Goal: Task Accomplishment & Management: Manage account settings

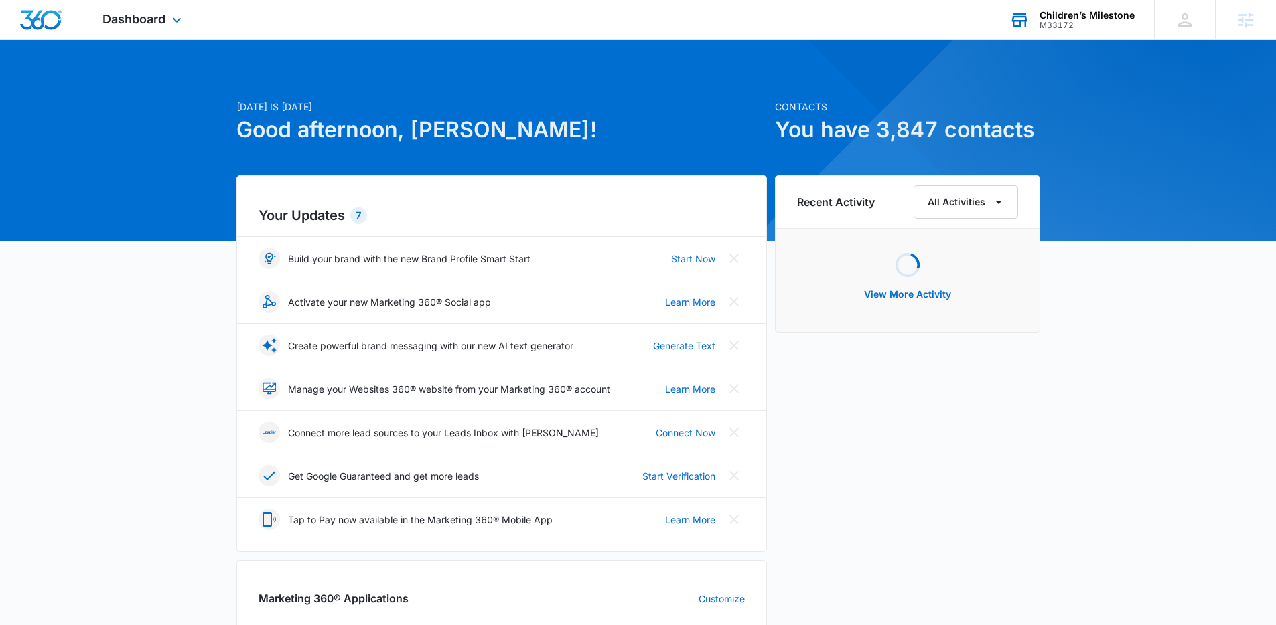
click at [1068, 23] on div "M33172" at bounding box center [1086, 25] width 95 height 9
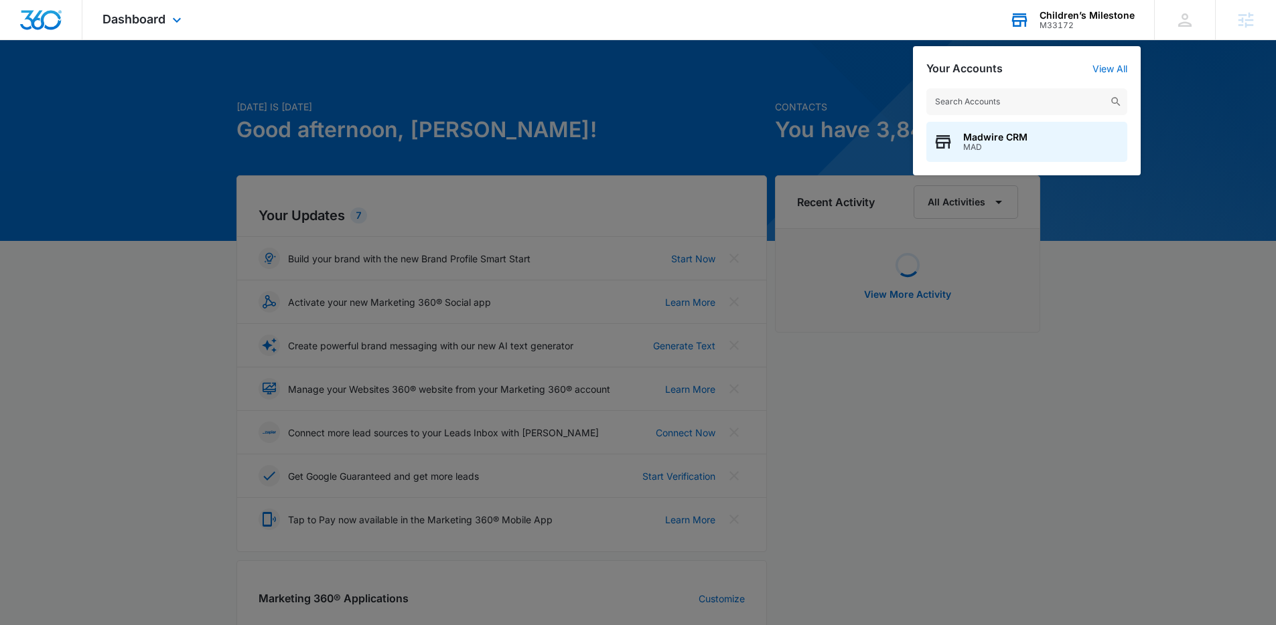
click at [1065, 23] on div "M33172" at bounding box center [1086, 25] width 95 height 9
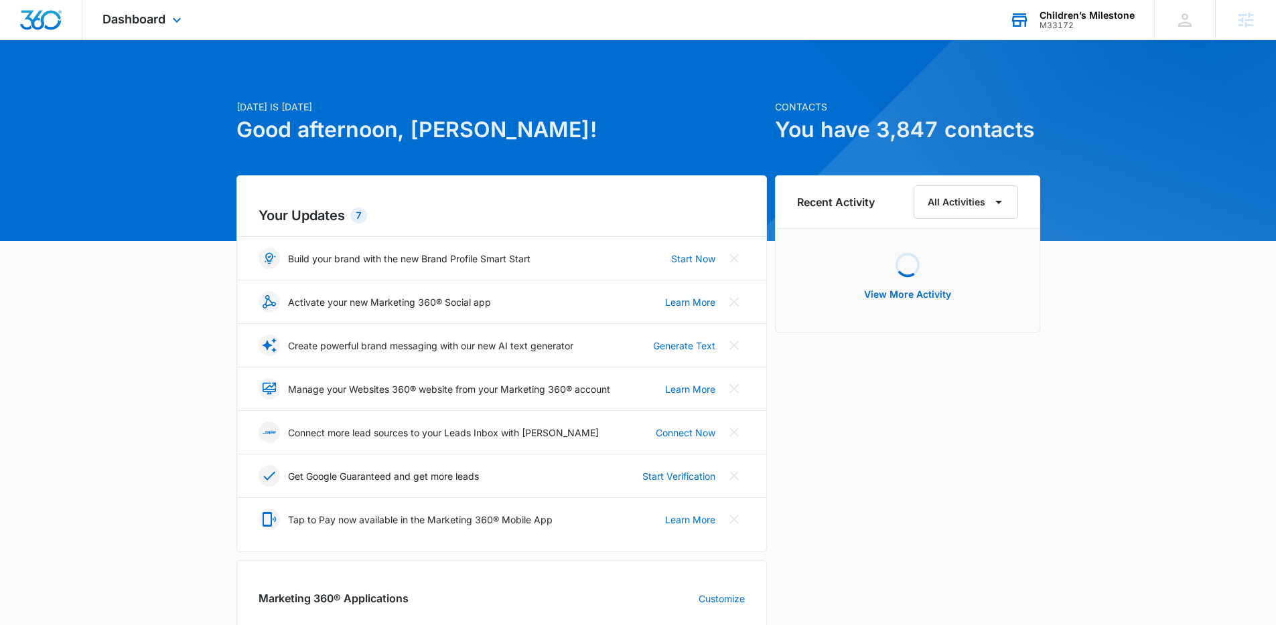
click at [1061, 21] on div "M33172" at bounding box center [1086, 25] width 95 height 9
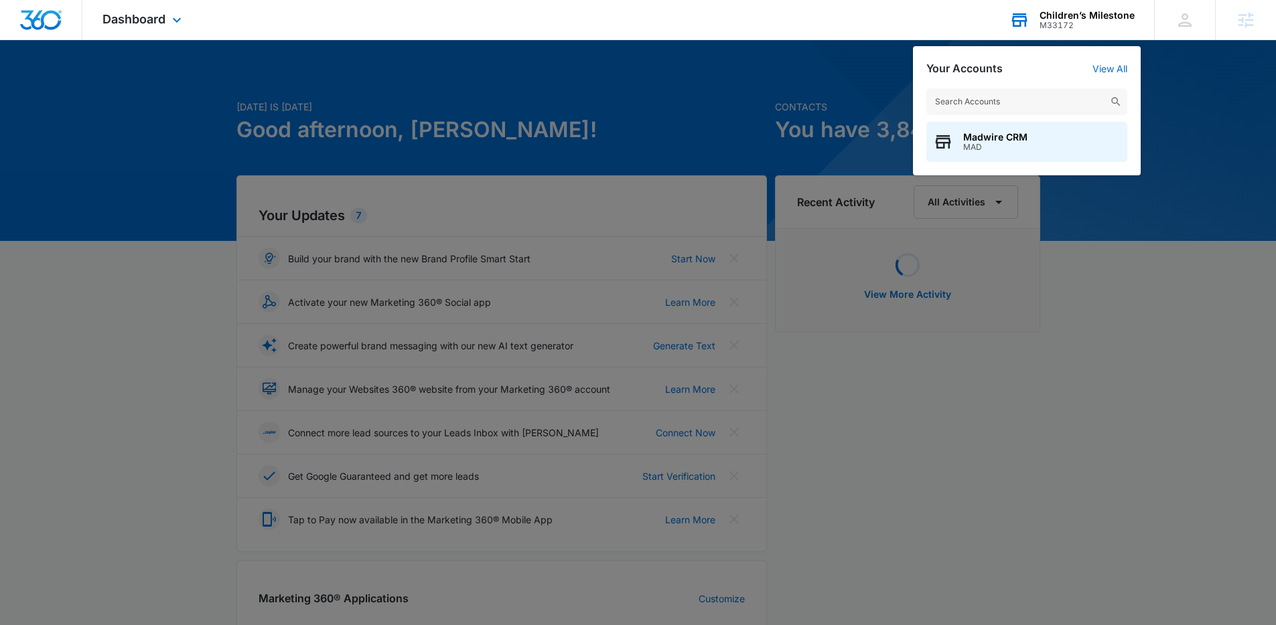
click at [1018, 98] on input "text" at bounding box center [1026, 101] width 201 height 27
type input "job planner"
click at [1010, 140] on span "Job Planner" at bounding box center [991, 137] width 56 height 11
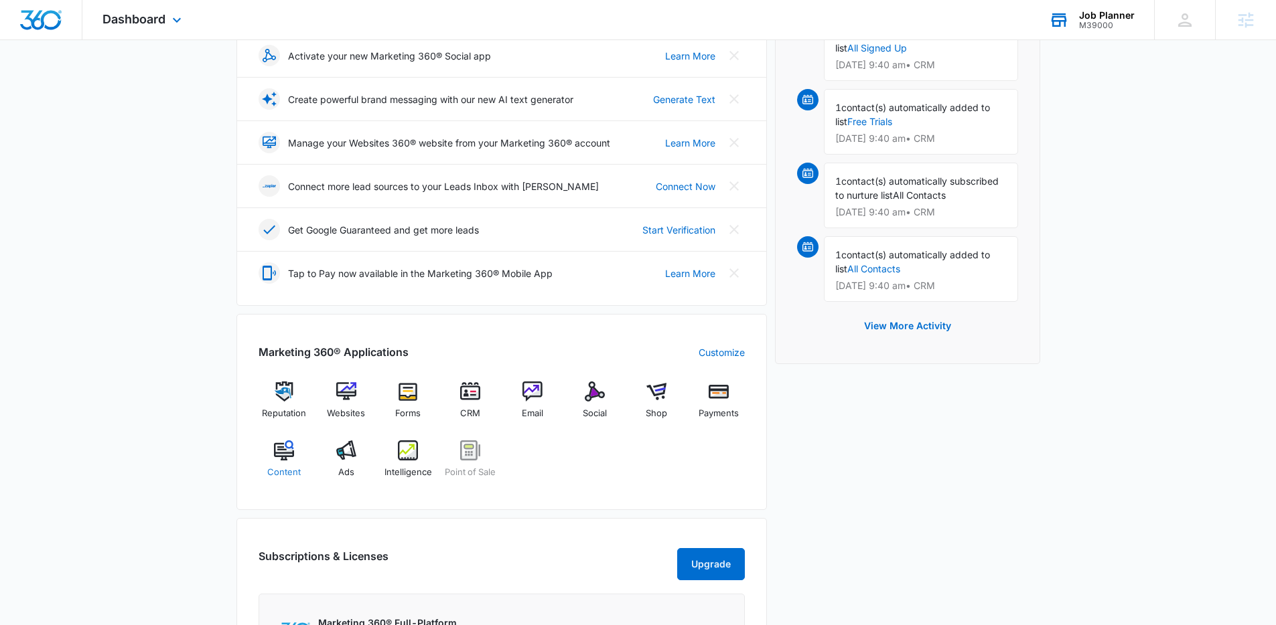
scroll to position [437, 0]
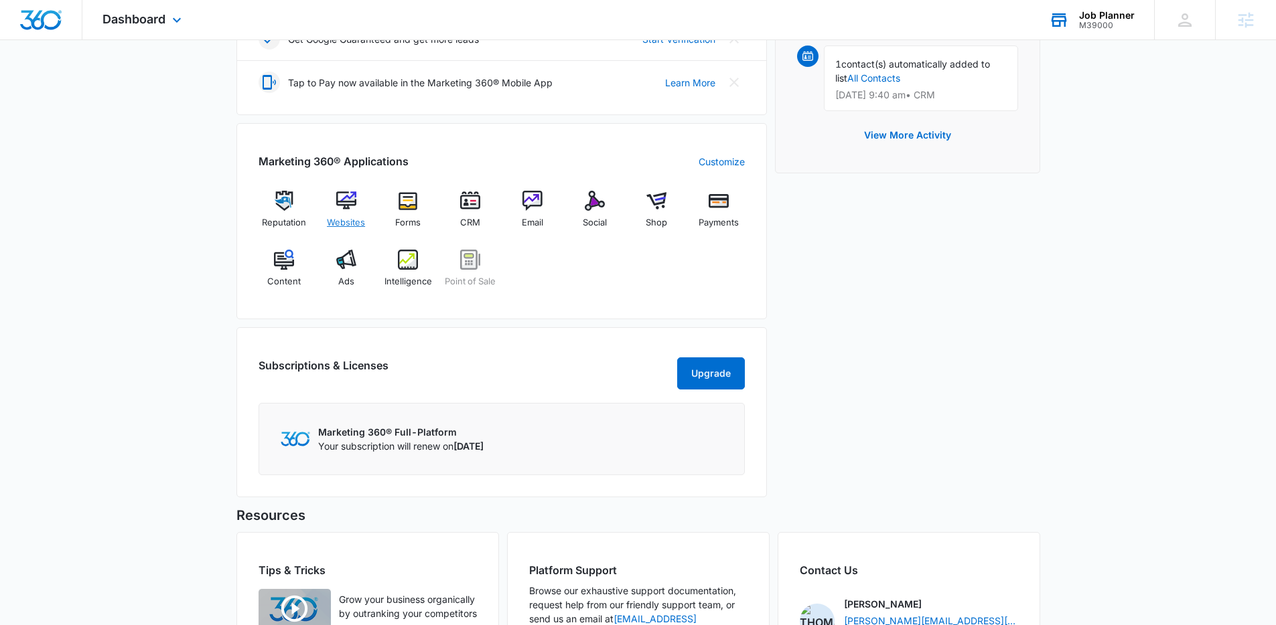
click at [358, 216] on span "Websites" at bounding box center [346, 222] width 38 height 13
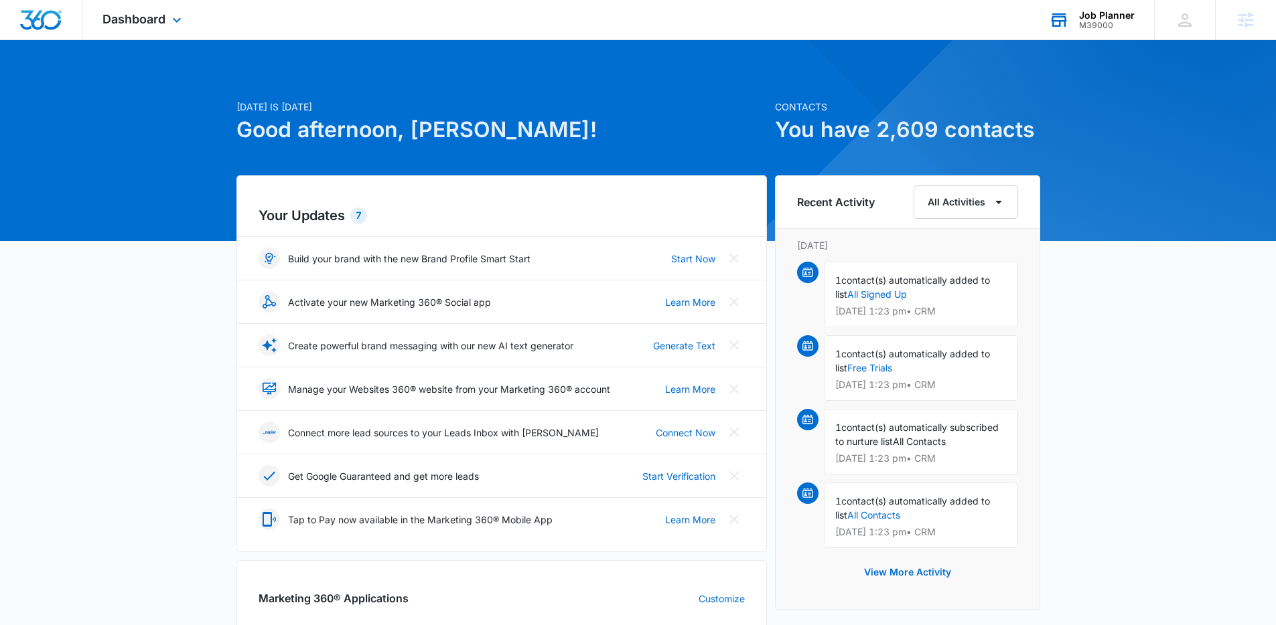
click at [1082, 22] on div "M39000" at bounding box center [1107, 25] width 56 height 9
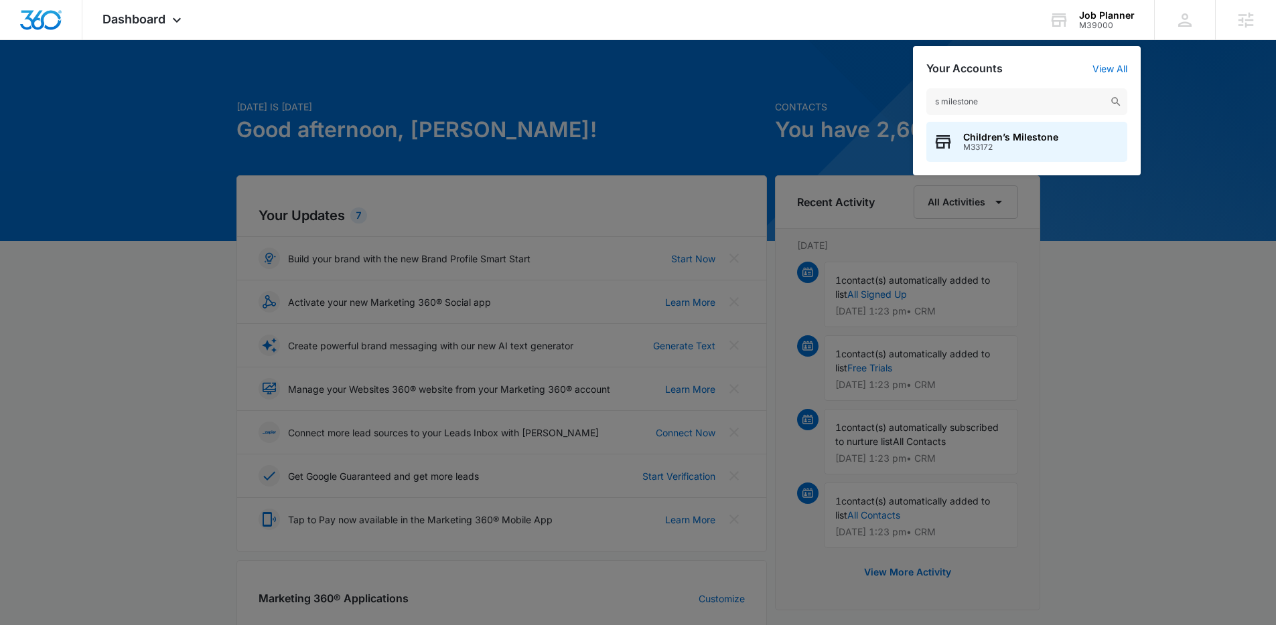
type input "s milestone"
click at [1064, 150] on div "Children’s Milestone M33172" at bounding box center [1026, 142] width 201 height 40
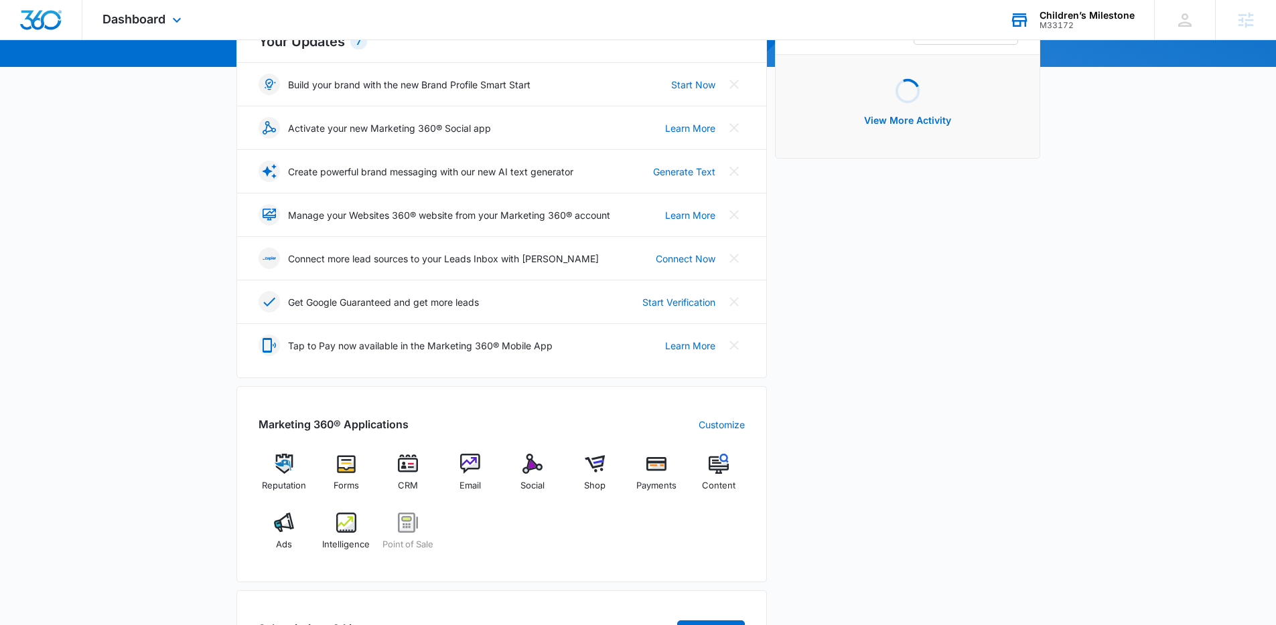
scroll to position [433, 0]
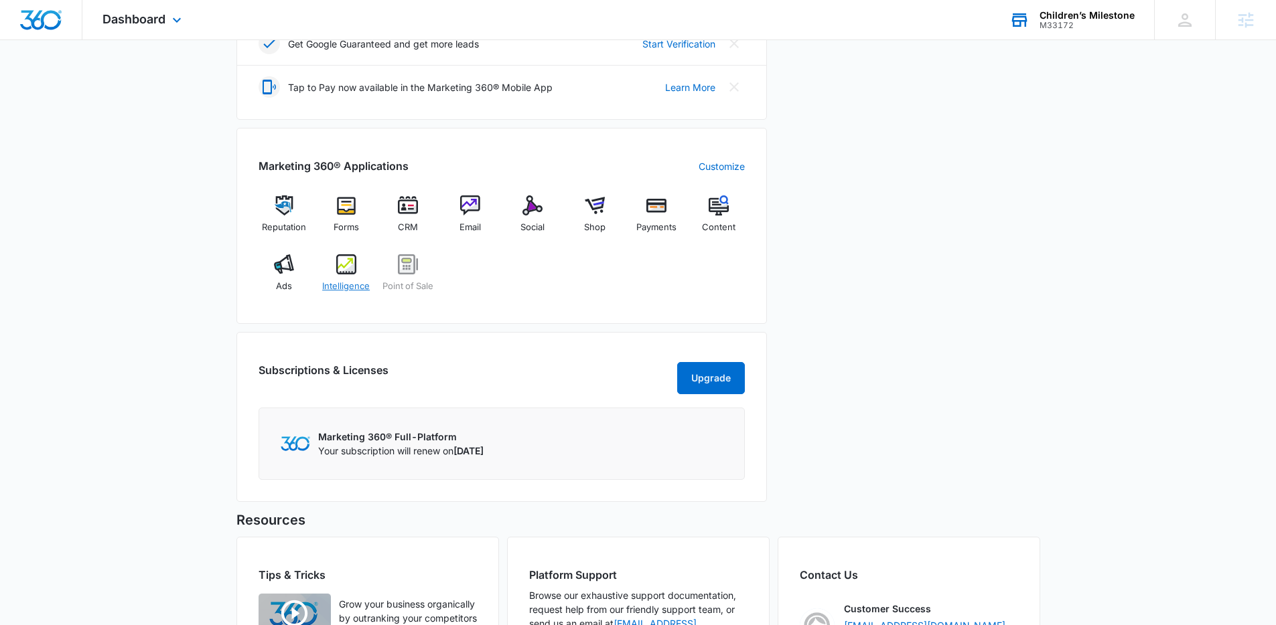
click at [364, 282] on span "Intelligence" at bounding box center [346, 286] width 48 height 13
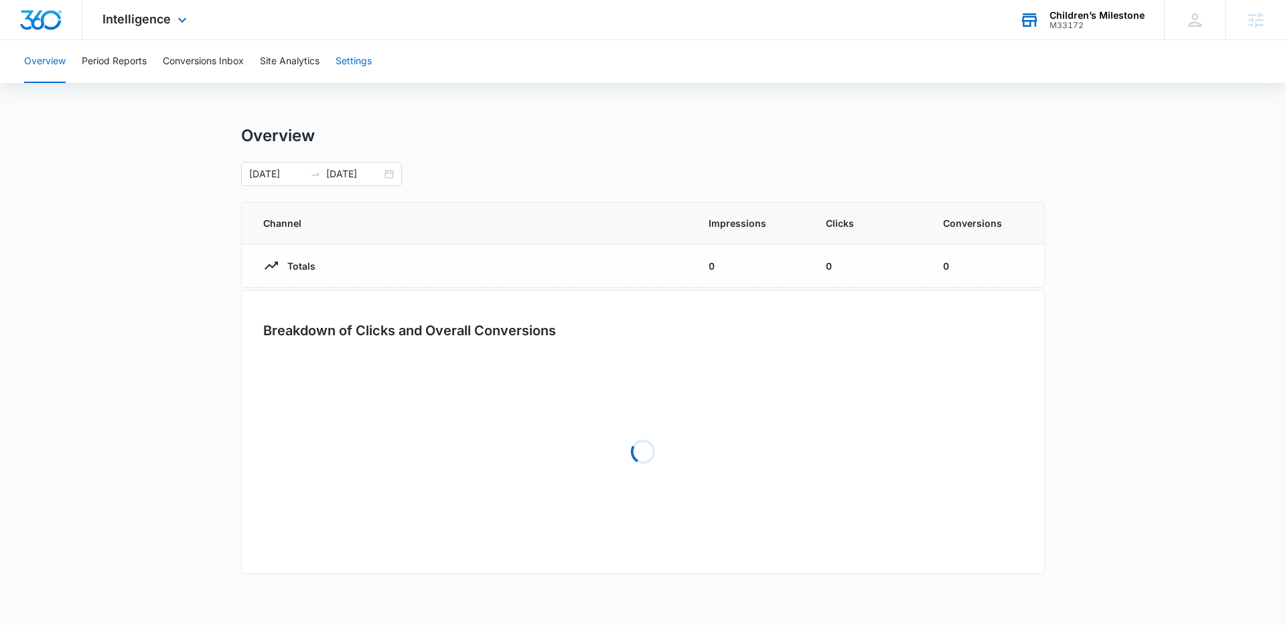
click at [350, 54] on button "Settings" at bounding box center [353, 61] width 36 height 43
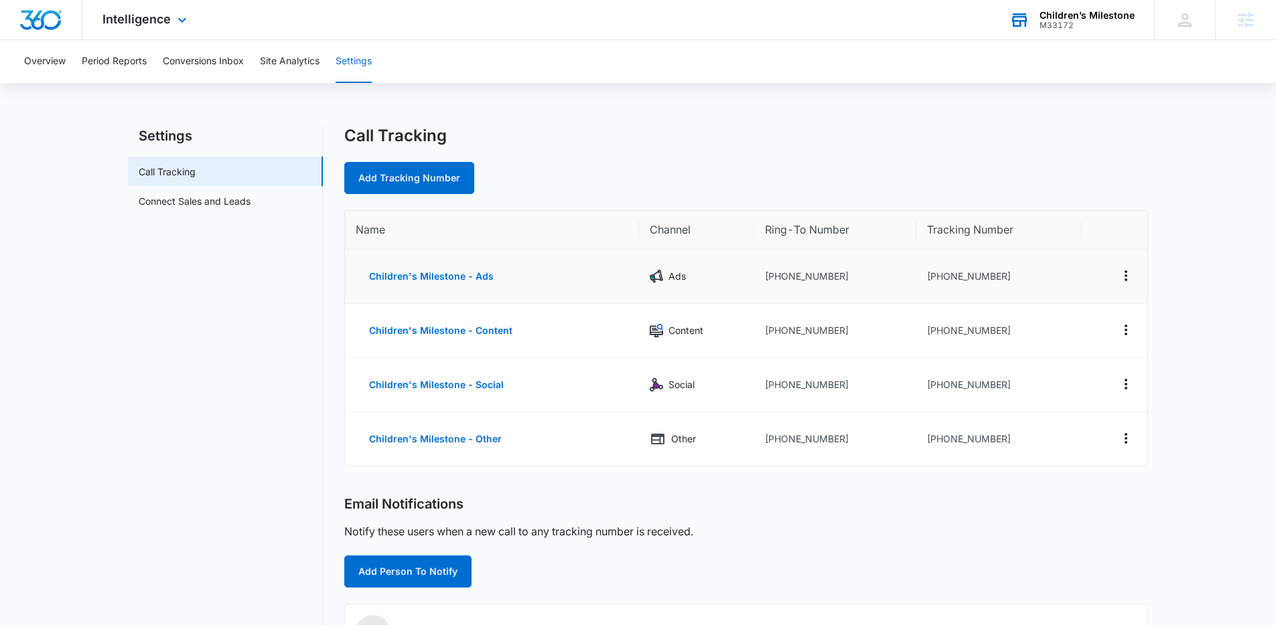
click at [1146, 268] on div "Name Channel Ring-To Number Tracking Number Children's Milestone - Ads Ads +124…" at bounding box center [746, 338] width 804 height 256
click at [1136, 275] on td at bounding box center [1114, 277] width 66 height 54
click at [1134, 275] on button "Actions" at bounding box center [1125, 275] width 21 height 21
click at [1073, 269] on div "Edit" at bounding box center [1063, 265] width 28 height 9
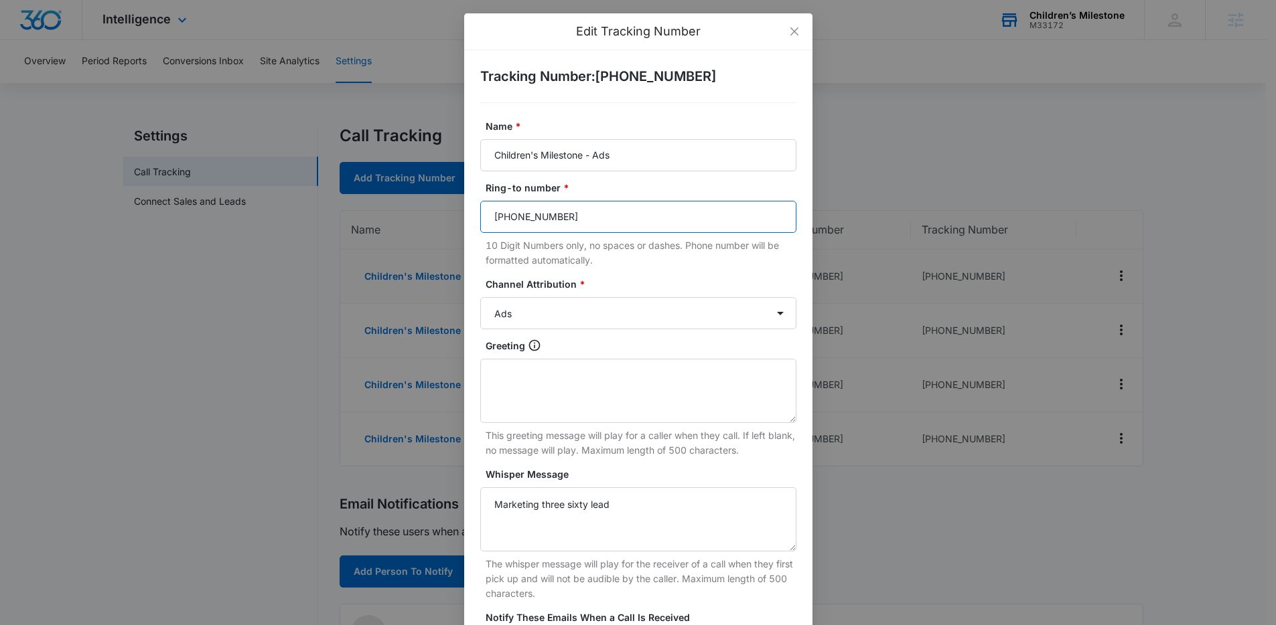
click at [671, 208] on input "(240) 799-2630" at bounding box center [638, 217] width 316 height 32
click at [599, 221] on input "(202) 790-8903" at bounding box center [638, 217] width 316 height 32
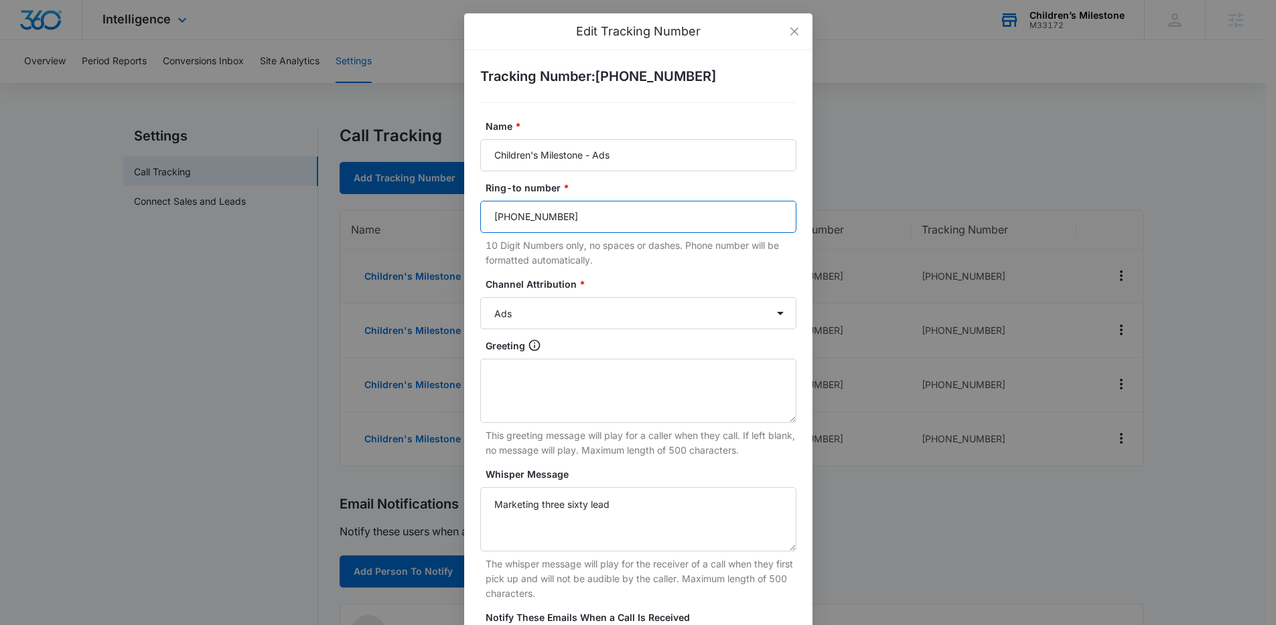
click at [599, 221] on input "(202) 790-8903" at bounding box center [638, 217] width 316 height 32
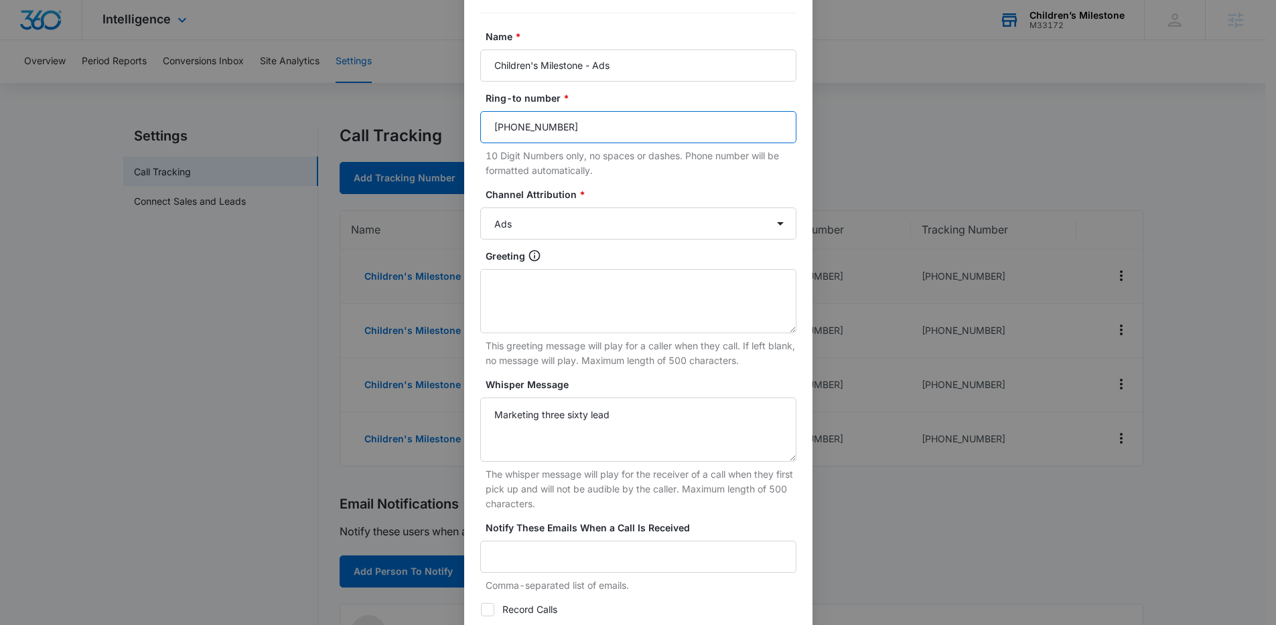
scroll to position [182, 0]
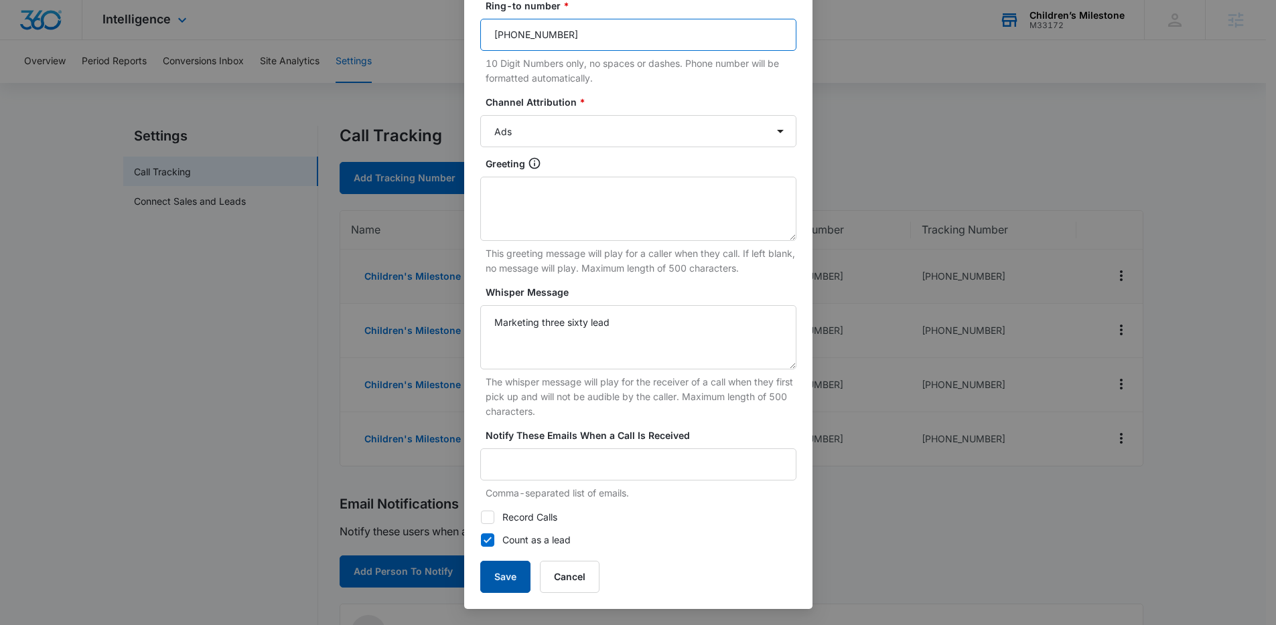
type input "(202) 790-8903"
click at [502, 587] on button "Save" at bounding box center [505, 577] width 50 height 32
click at [508, 577] on div "Edit Tracking Number Tracking Number : +18558527601 Name * Children's Milestone…" at bounding box center [638, 312] width 1276 height 625
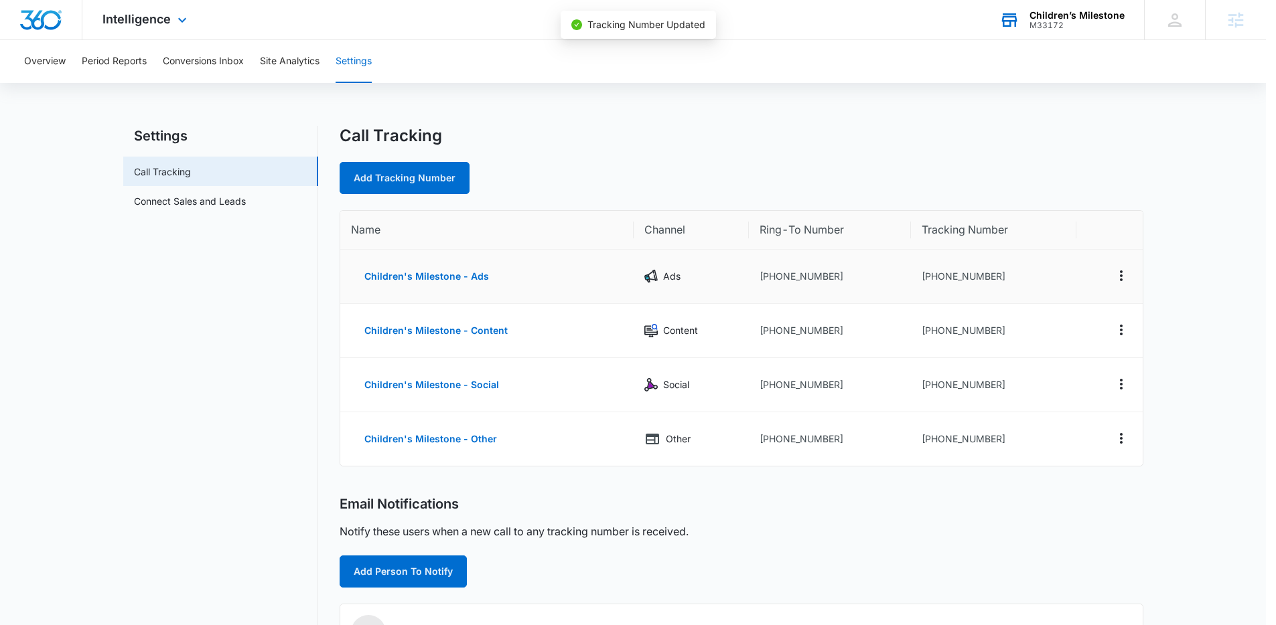
scroll to position [169, 0]
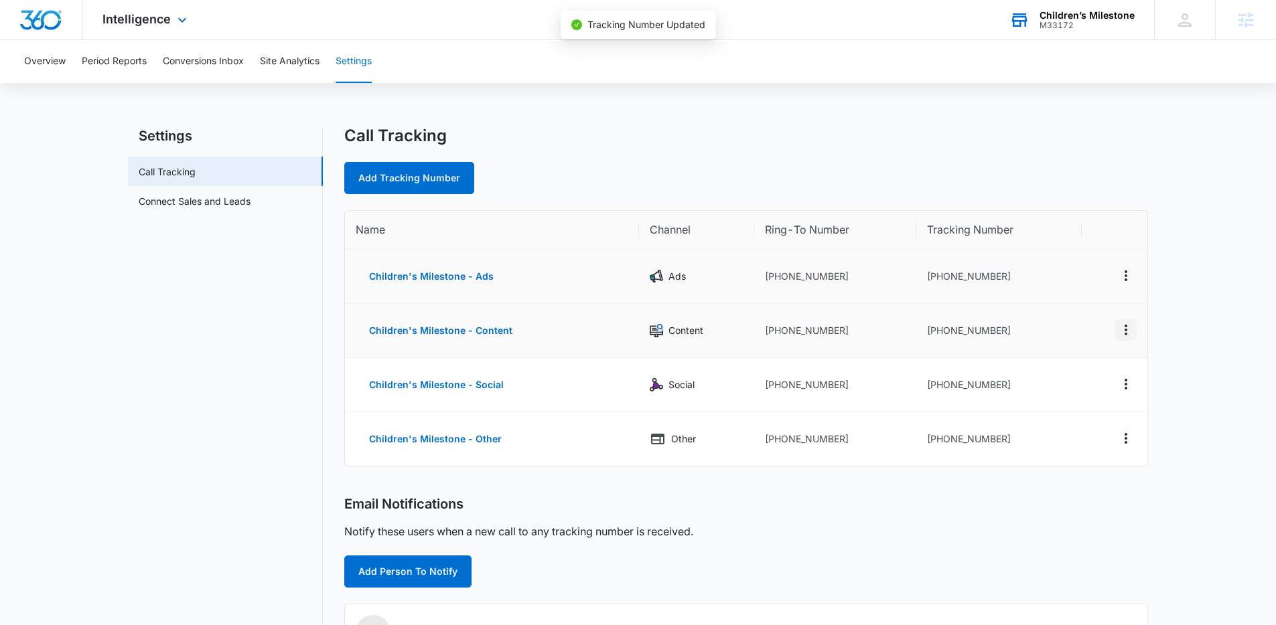
click at [1128, 330] on icon "Actions" at bounding box center [1126, 330] width 16 height 16
click at [1071, 318] on div "Edit" at bounding box center [1063, 319] width 28 height 9
select select "CONTENT"
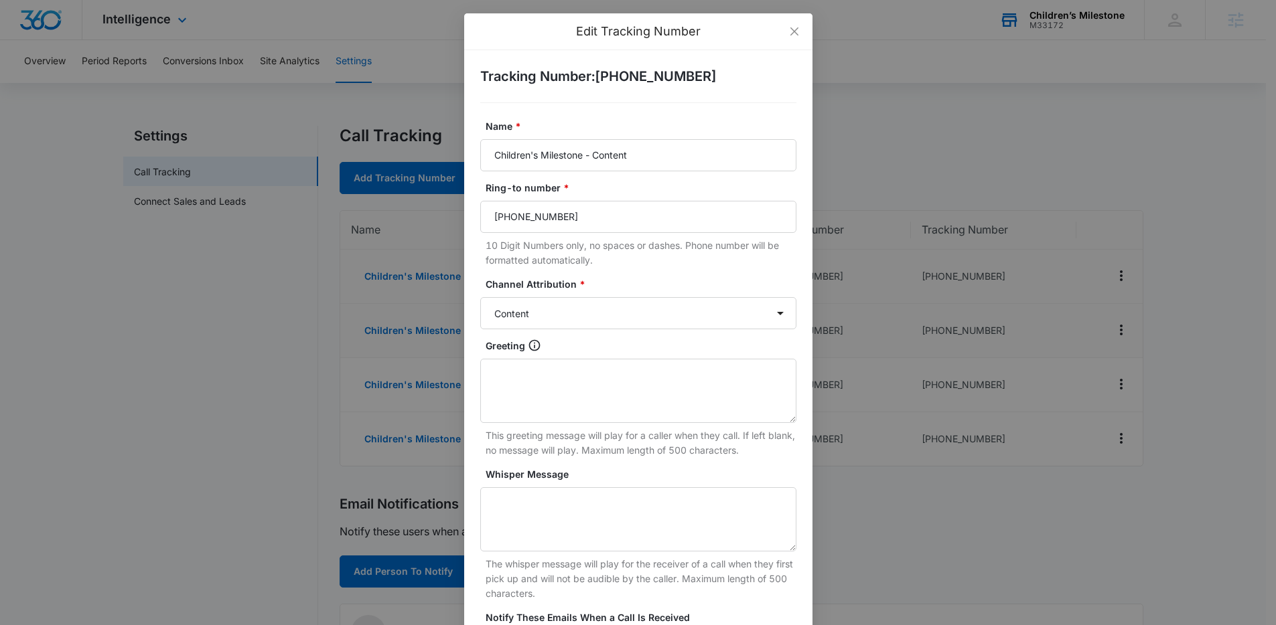
click at [672, 199] on div "Ring-to number * (240) 799-2630 10 Digit Numbers only, no spaces or dashes. Pho…" at bounding box center [638, 224] width 316 height 87
click at [668, 209] on input "(240) 799-2630" at bounding box center [638, 217] width 316 height 32
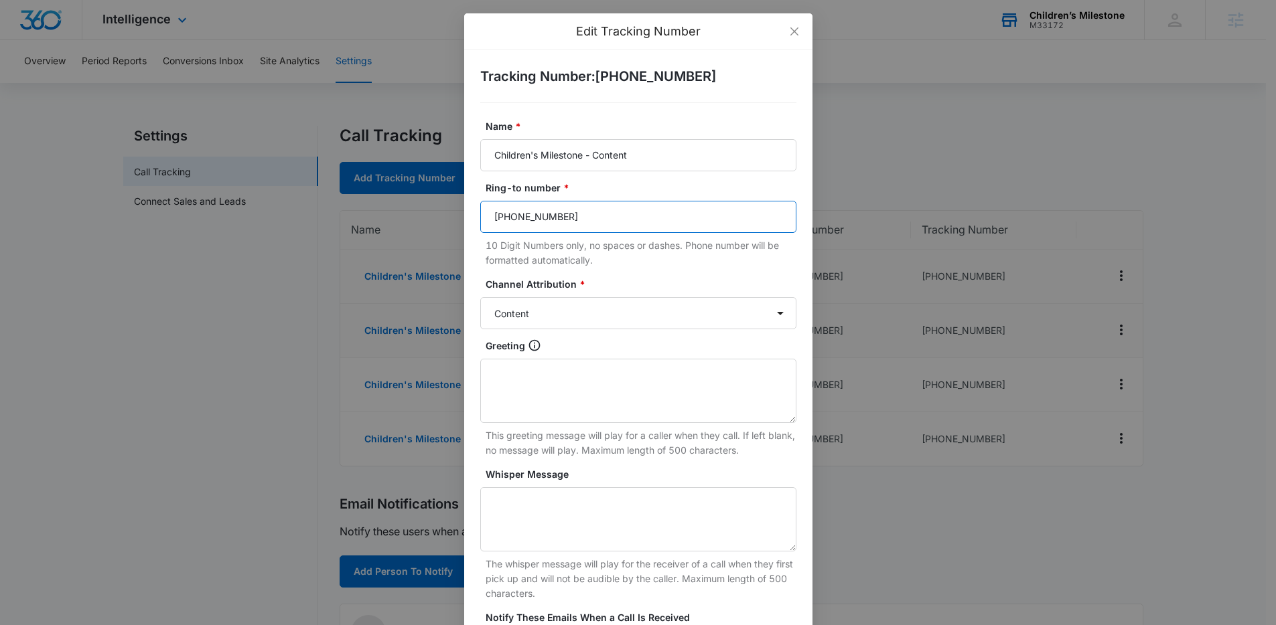
click at [668, 209] on input "(240) 799-2630" at bounding box center [638, 217] width 316 height 32
paste input "02) 790-8903"
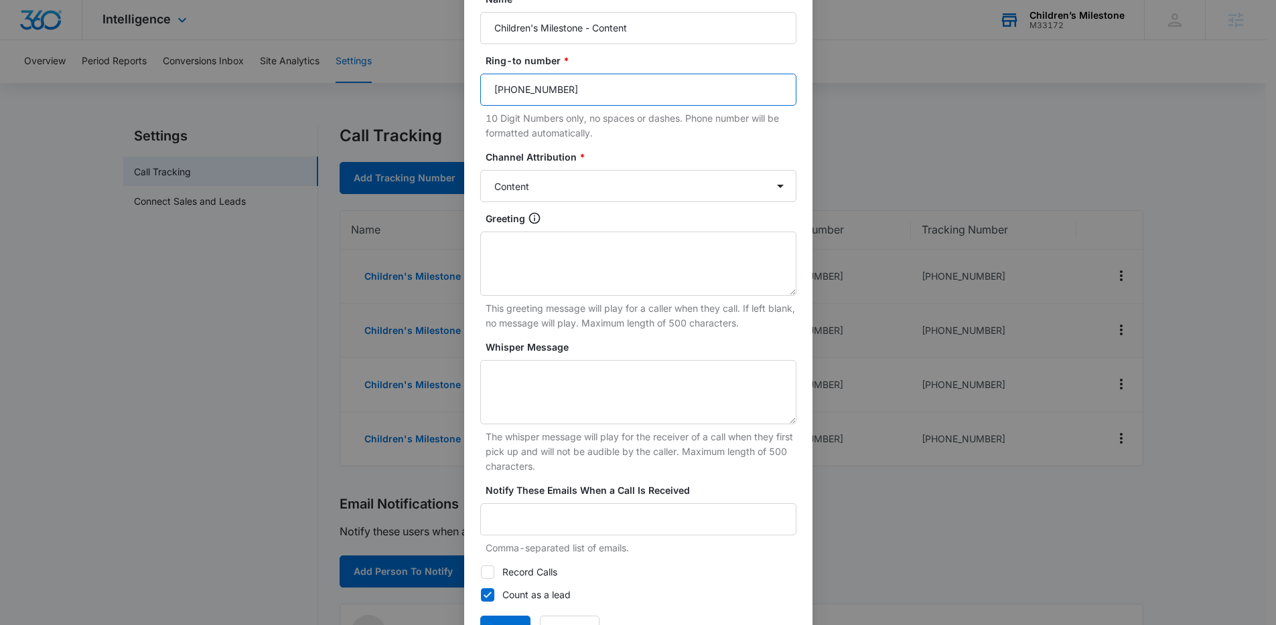
scroll to position [182, 0]
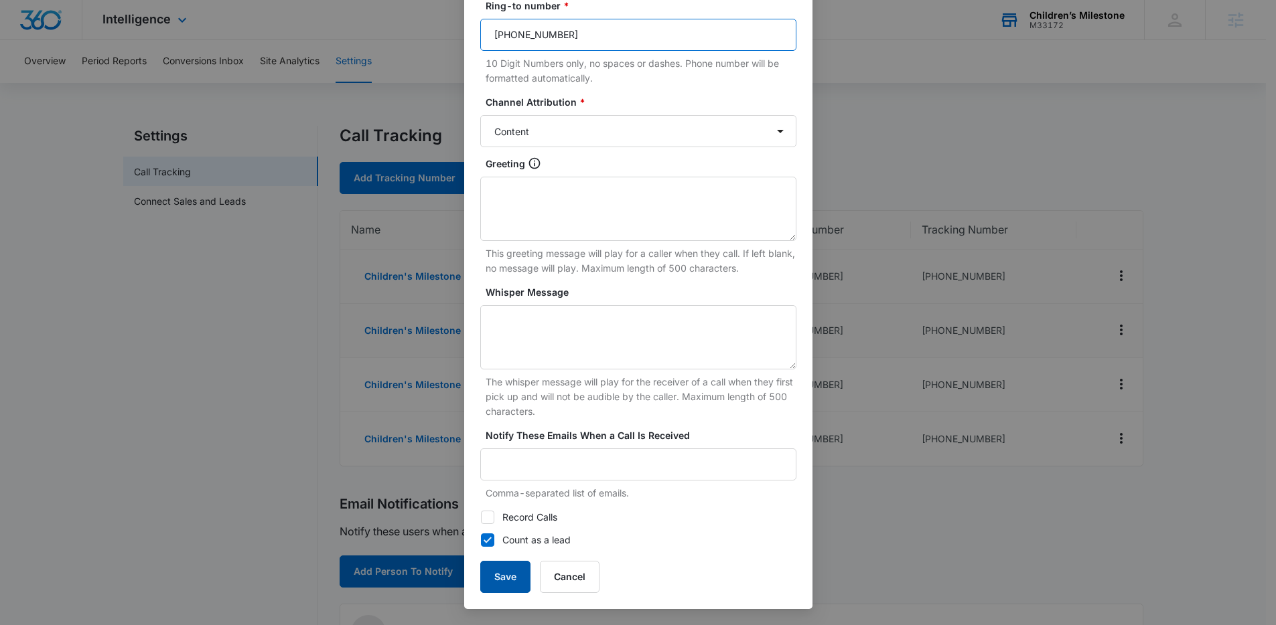
type input "(202) 790-8903"
click at [514, 591] on button "Save" at bounding box center [505, 577] width 50 height 32
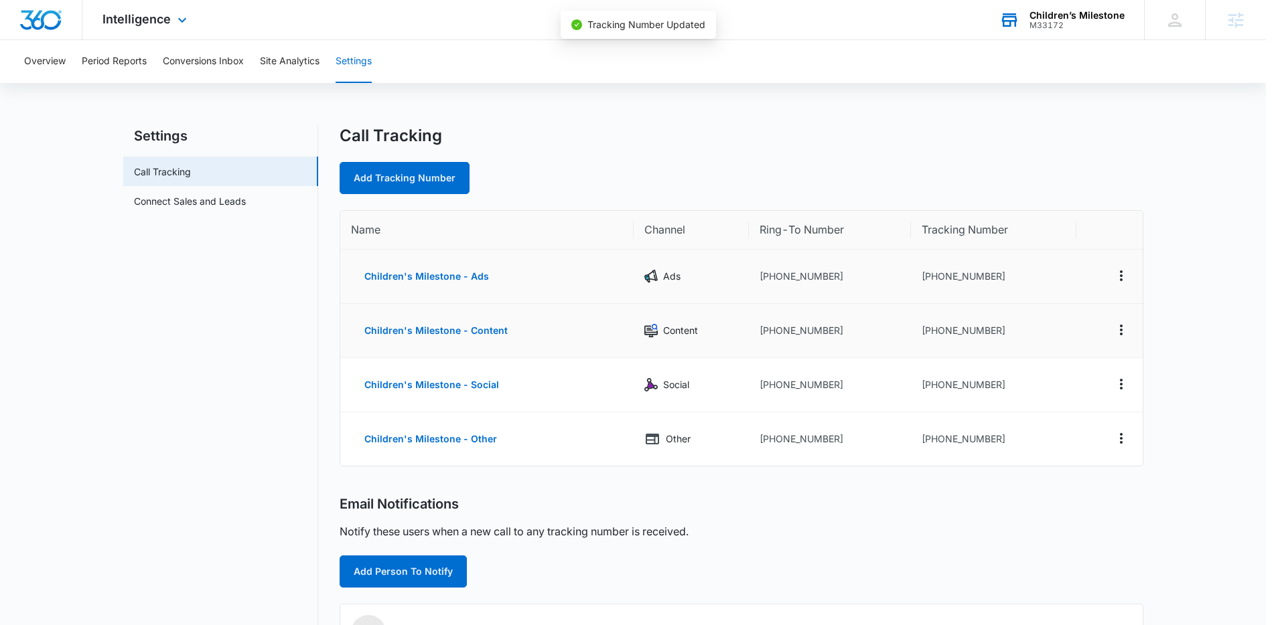
scroll to position [169, 0]
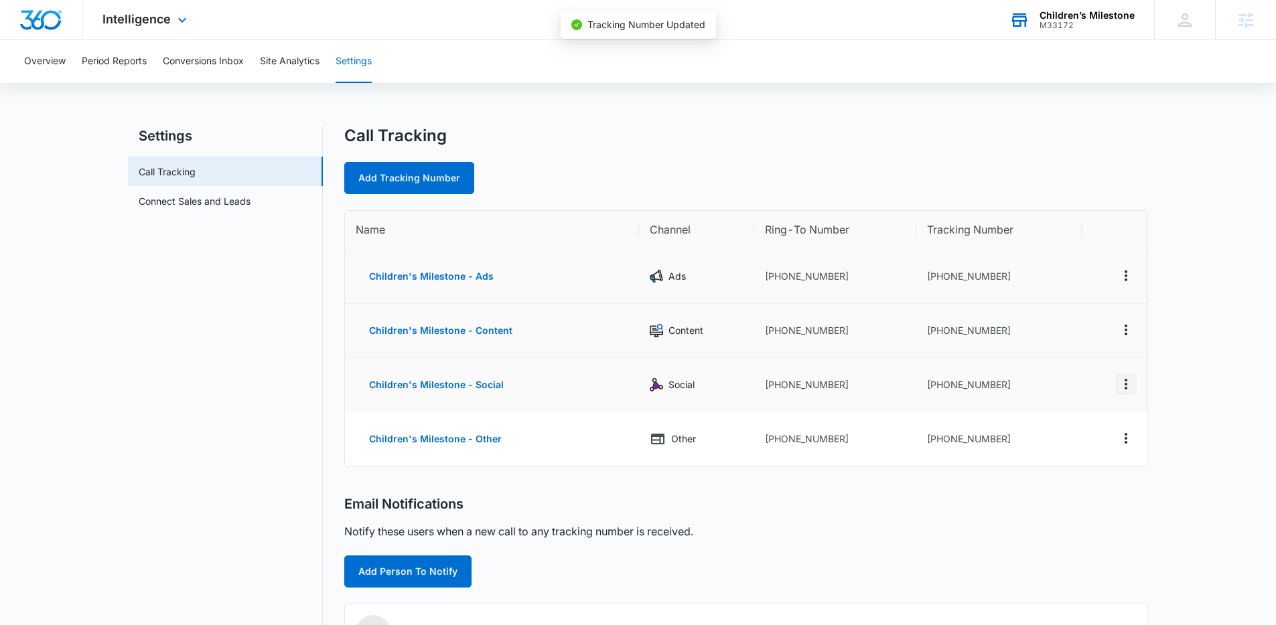
click at [1126, 382] on icon "Actions" at bounding box center [1126, 384] width 16 height 16
click at [1077, 375] on button "Edit" at bounding box center [1071, 374] width 76 height 20
select select "SOCIAL"
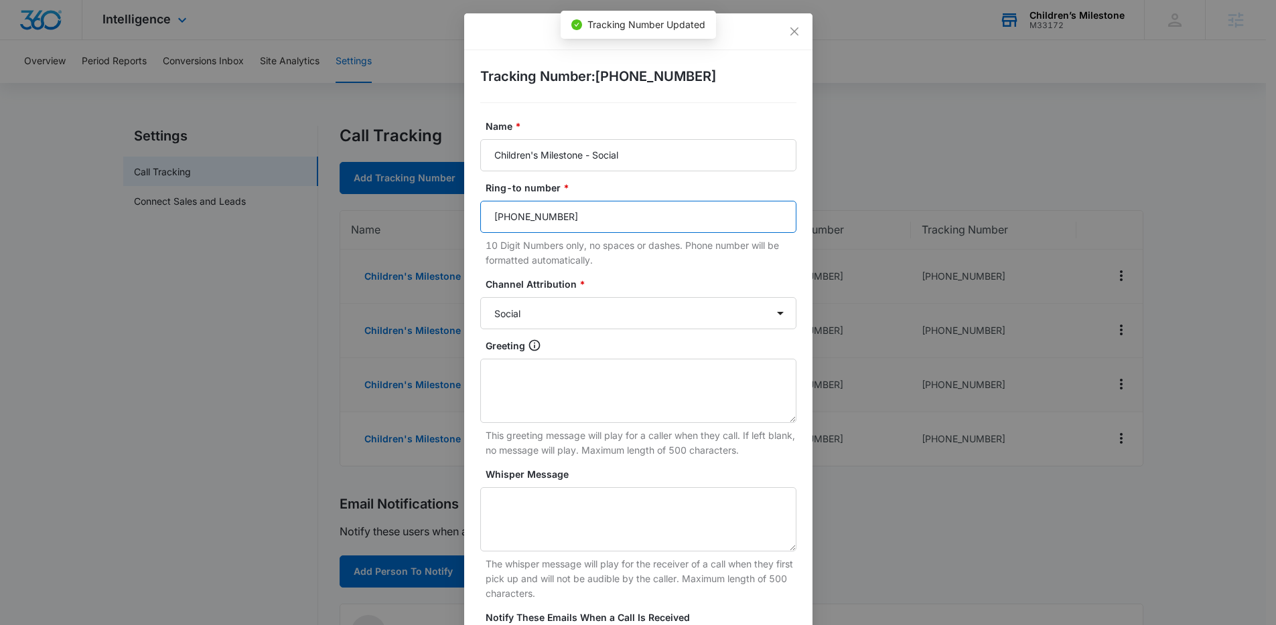
click at [696, 219] on input "(240) 799-2630" at bounding box center [638, 217] width 316 height 32
paste input "02) 790-8903"
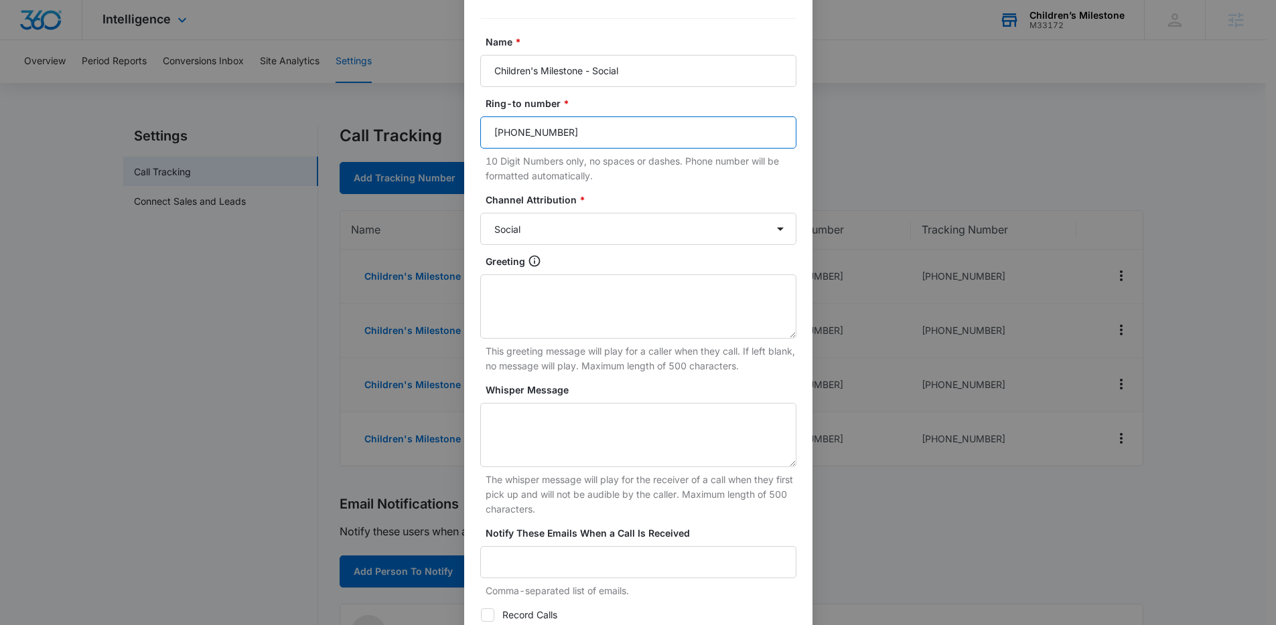
scroll to position [182, 0]
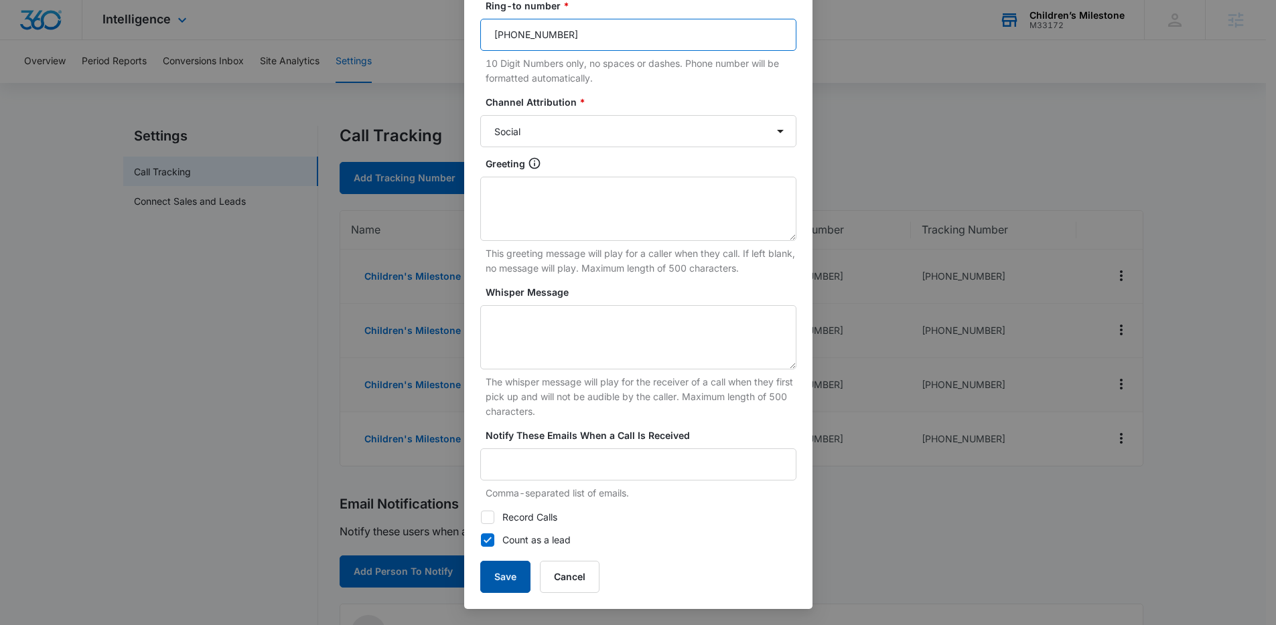
type input "(202) 790-8903"
click at [502, 592] on button "Save" at bounding box center [505, 577] width 50 height 32
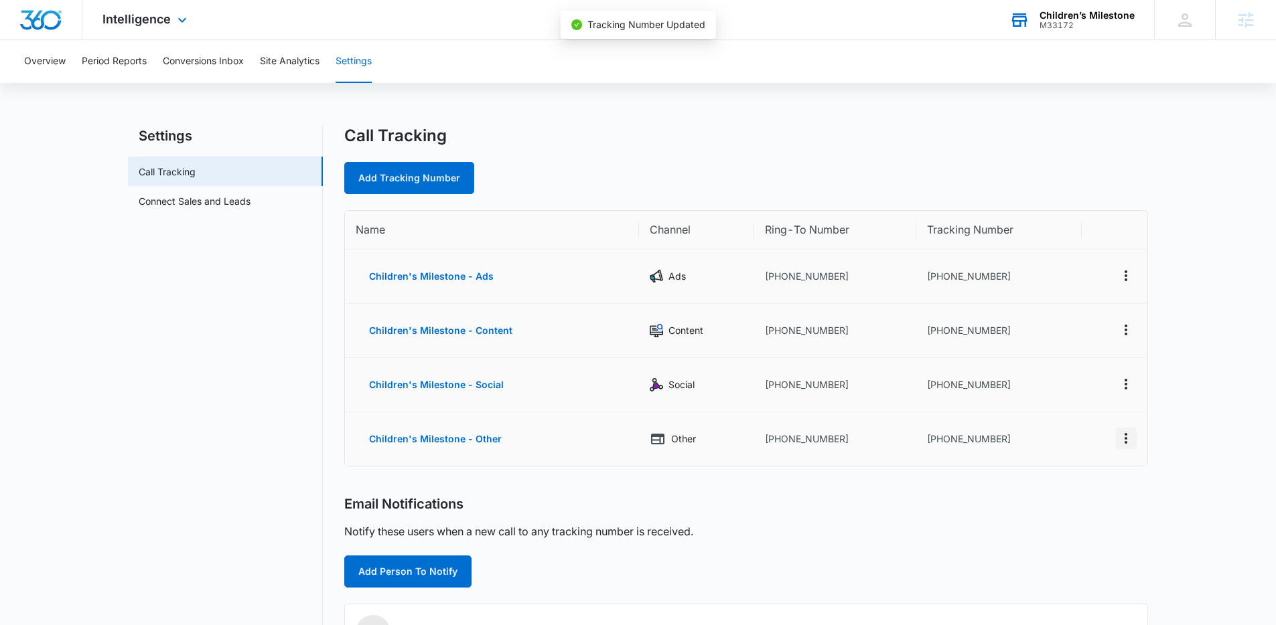
click at [1116, 428] on button "Actions" at bounding box center [1125, 438] width 21 height 21
click at [1073, 420] on div "Edit" at bounding box center [1063, 424] width 28 height 9
select select "OTHER"
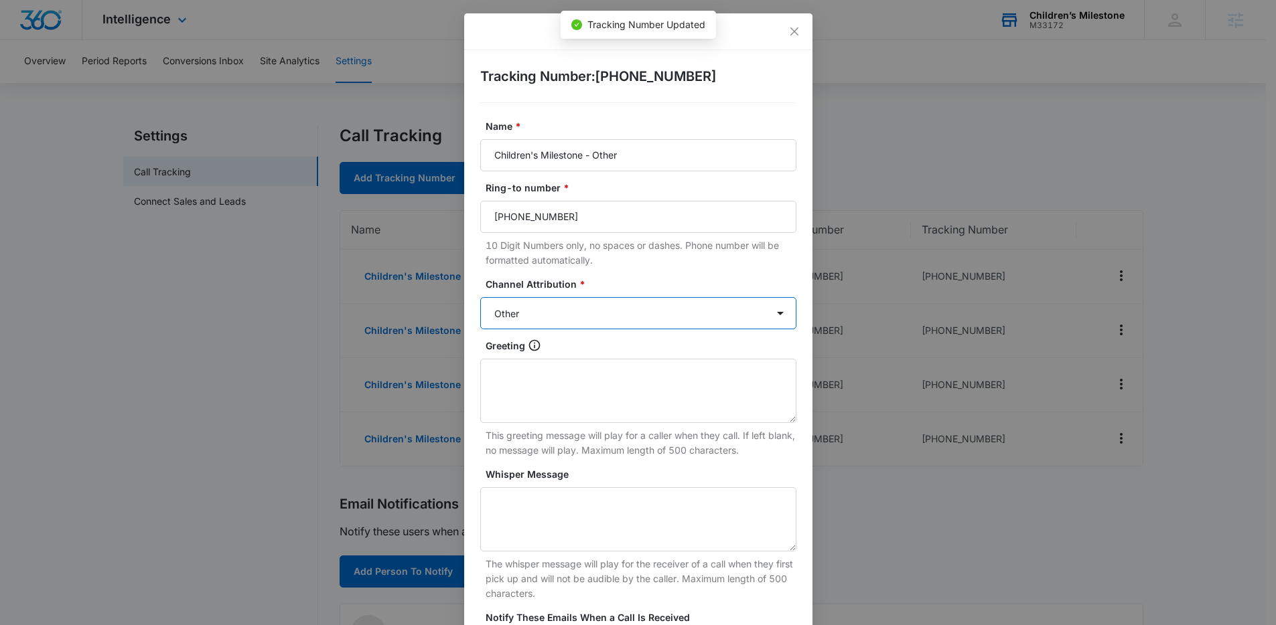
click at [680, 305] on select "Ads Local Service Ads Content Social Other" at bounding box center [638, 313] width 316 height 32
click at [670, 215] on input "(240) 799-2630" at bounding box center [638, 217] width 316 height 32
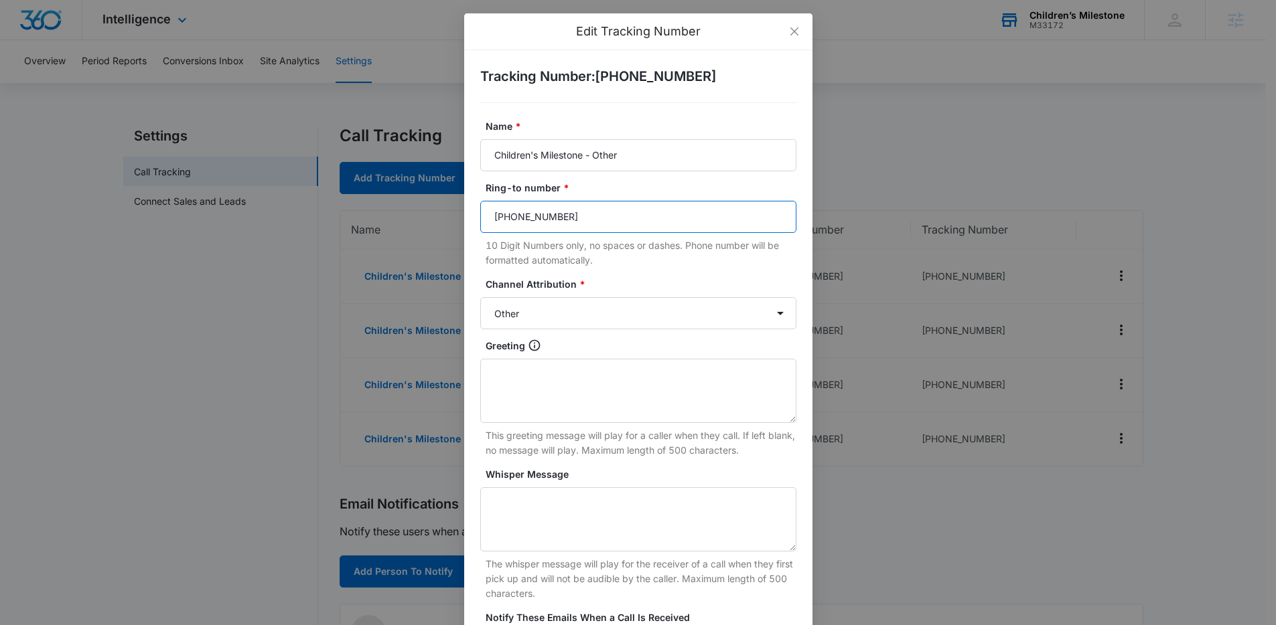
paste input "02) 790-8903"
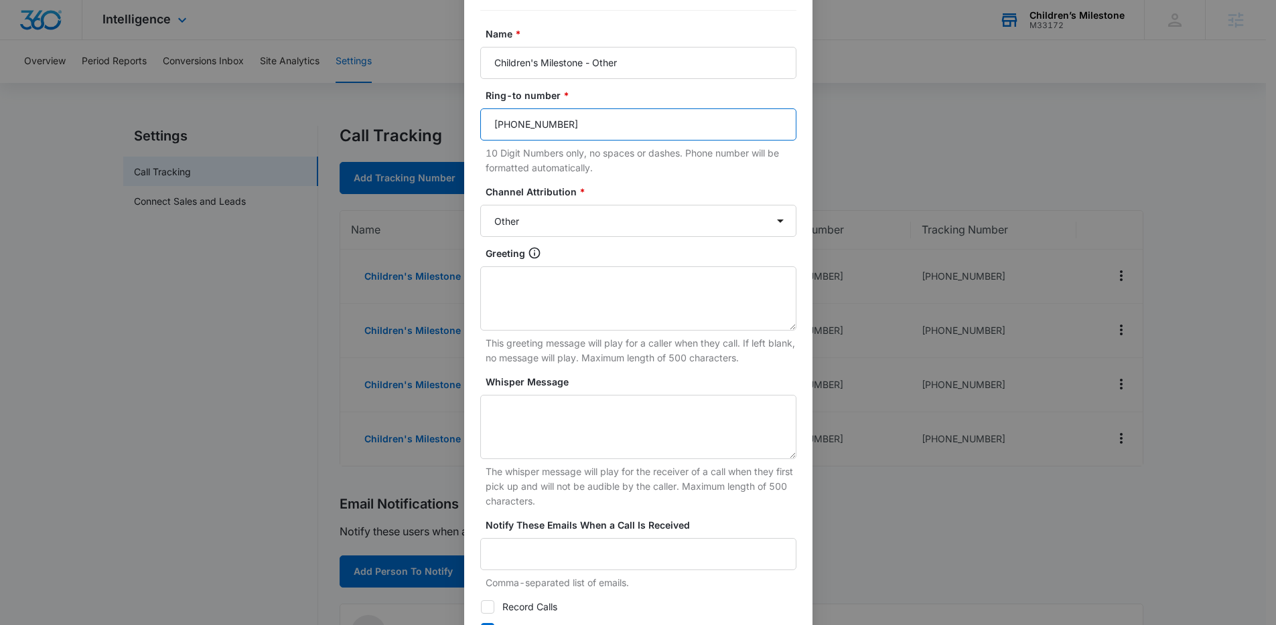
scroll to position [182, 0]
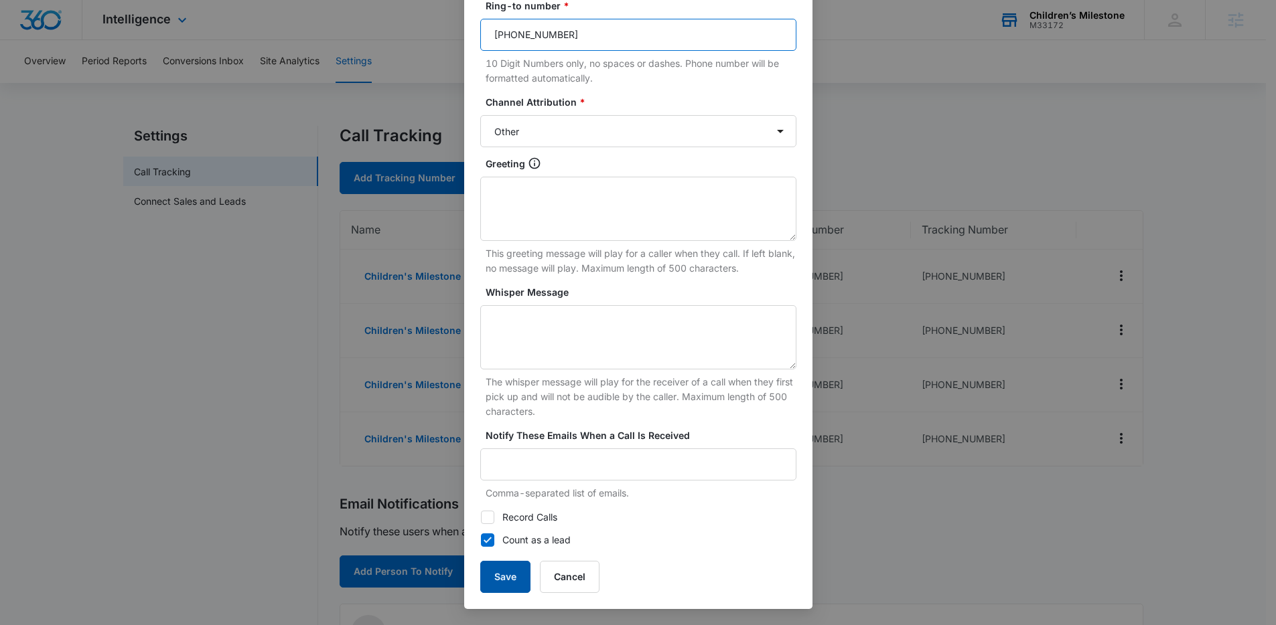
type input "(202) 790-8903"
click at [494, 587] on button "Save" at bounding box center [505, 577] width 50 height 32
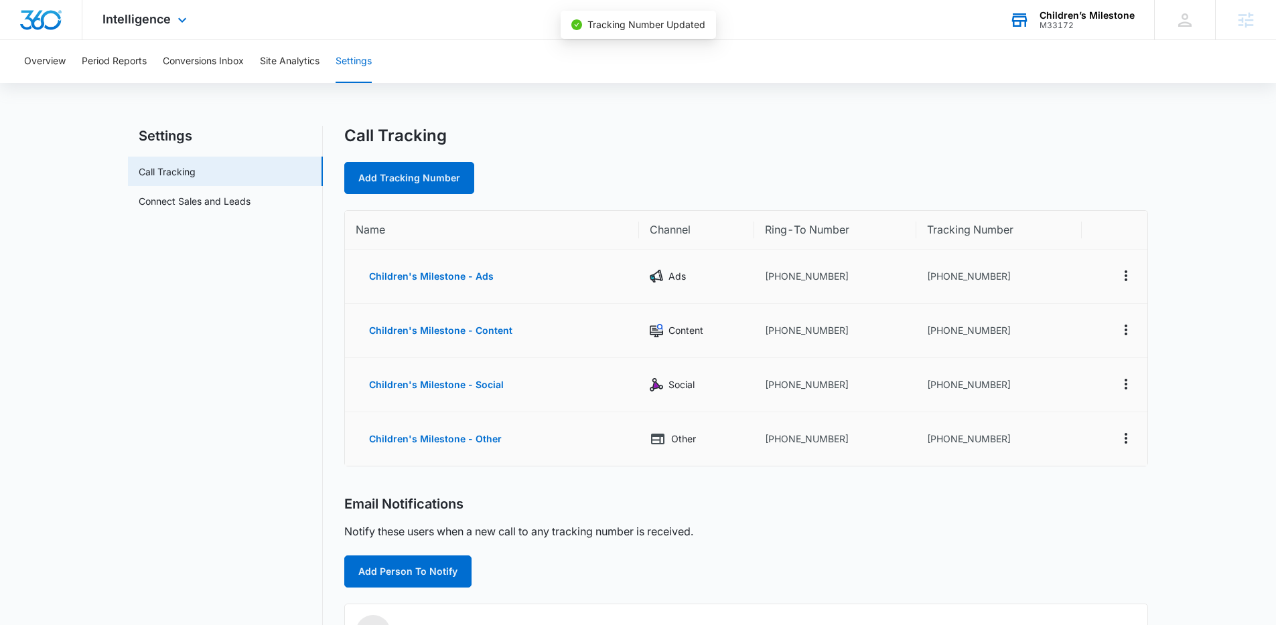
click at [1166, 283] on main "Settings Call Tracking Connect Sales and Leads Call Tracking Add Tracking Numbe…" at bounding box center [638, 578] width 1276 height 904
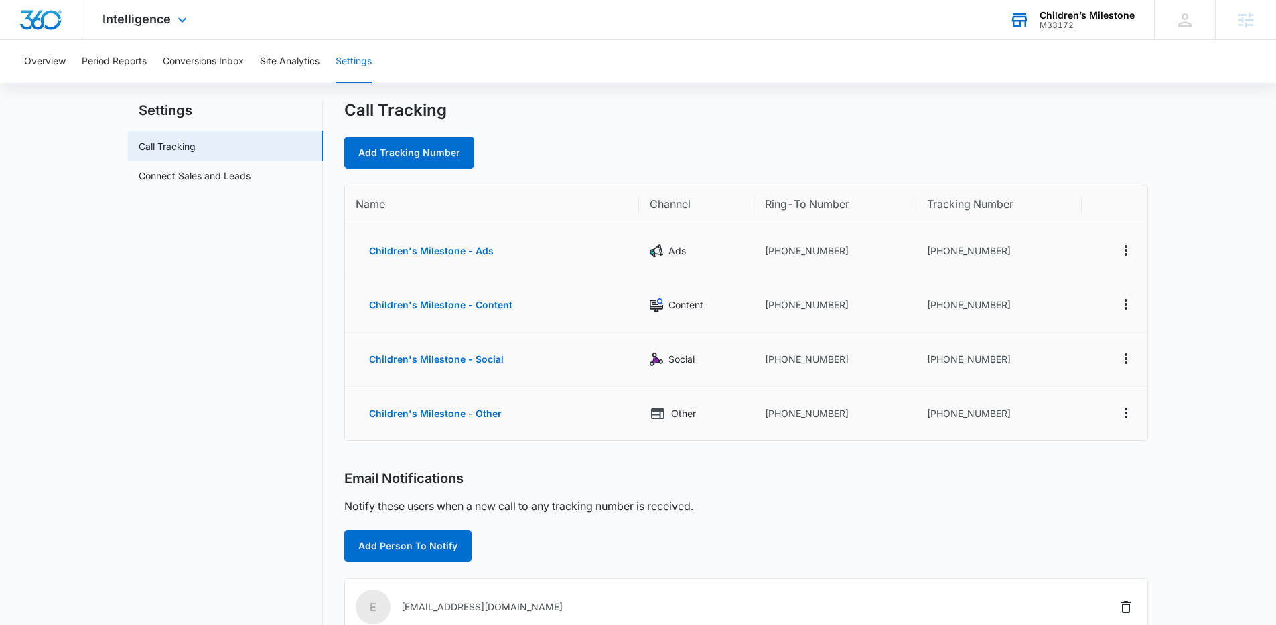
scroll to position [0, 0]
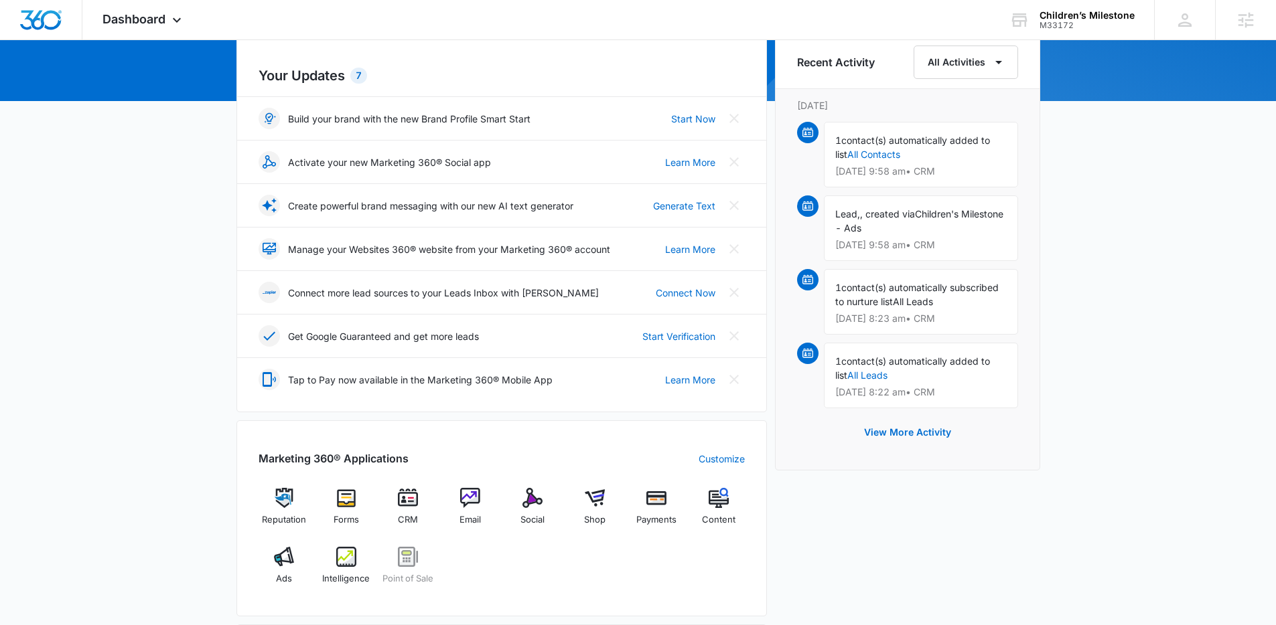
scroll to position [277, 0]
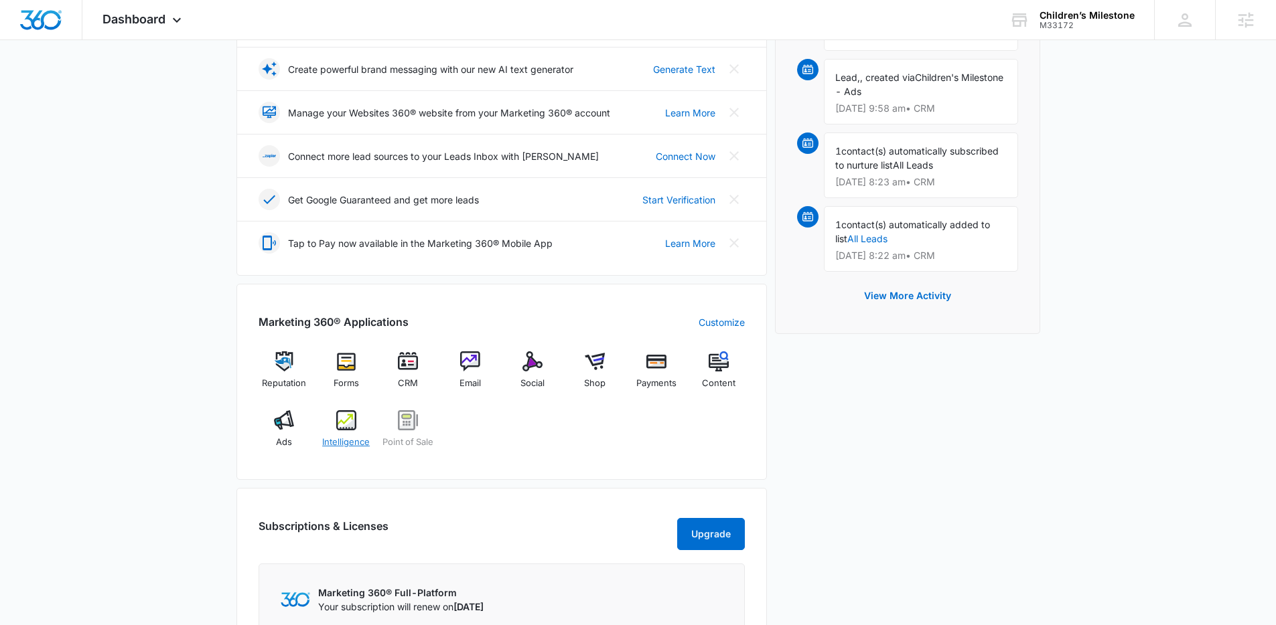
click at [349, 455] on div "Intelligence" at bounding box center [346, 434] width 52 height 48
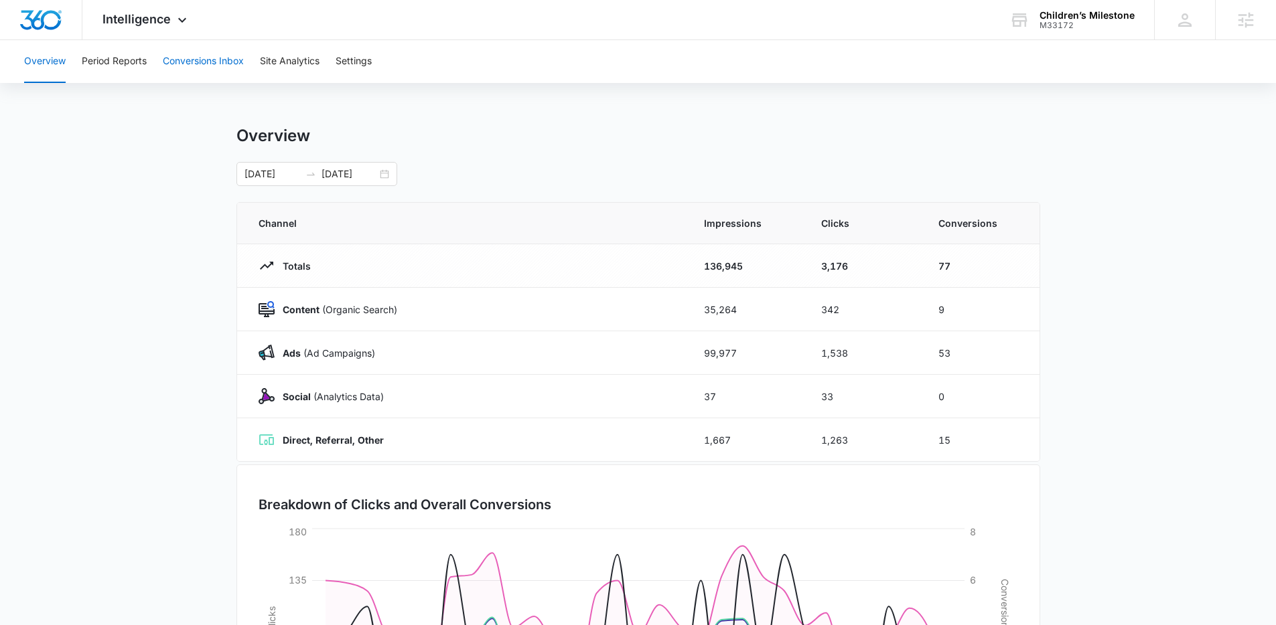
click at [173, 48] on button "Conversions Inbox" at bounding box center [203, 61] width 81 height 43
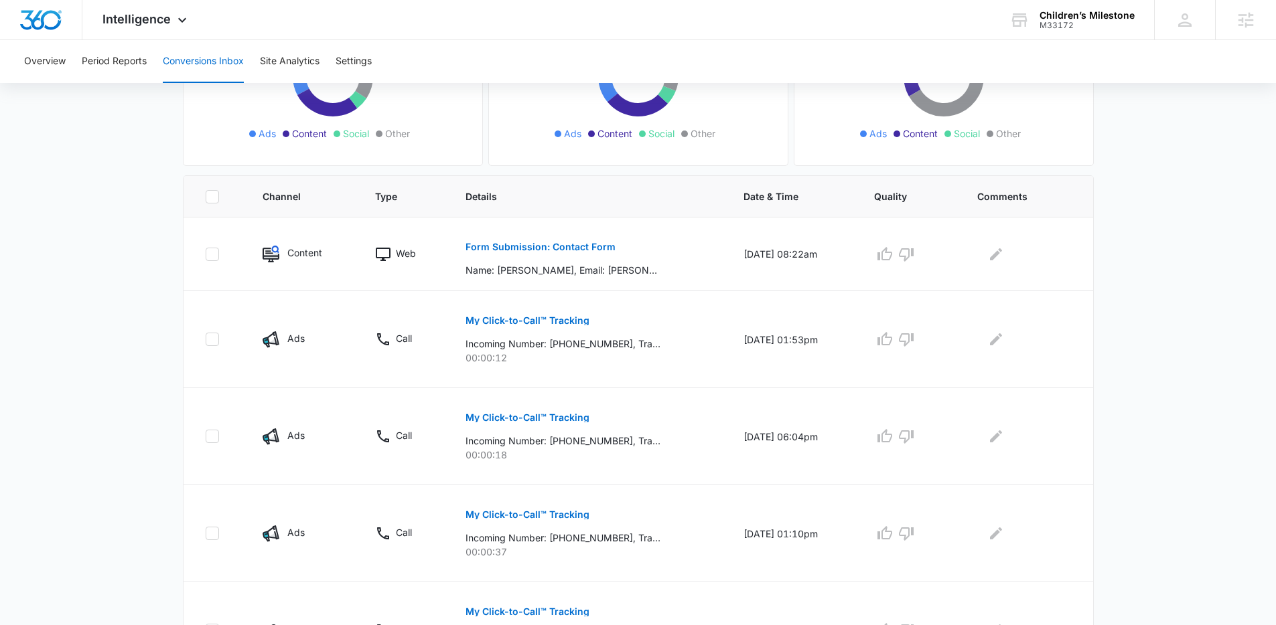
scroll to position [211, 0]
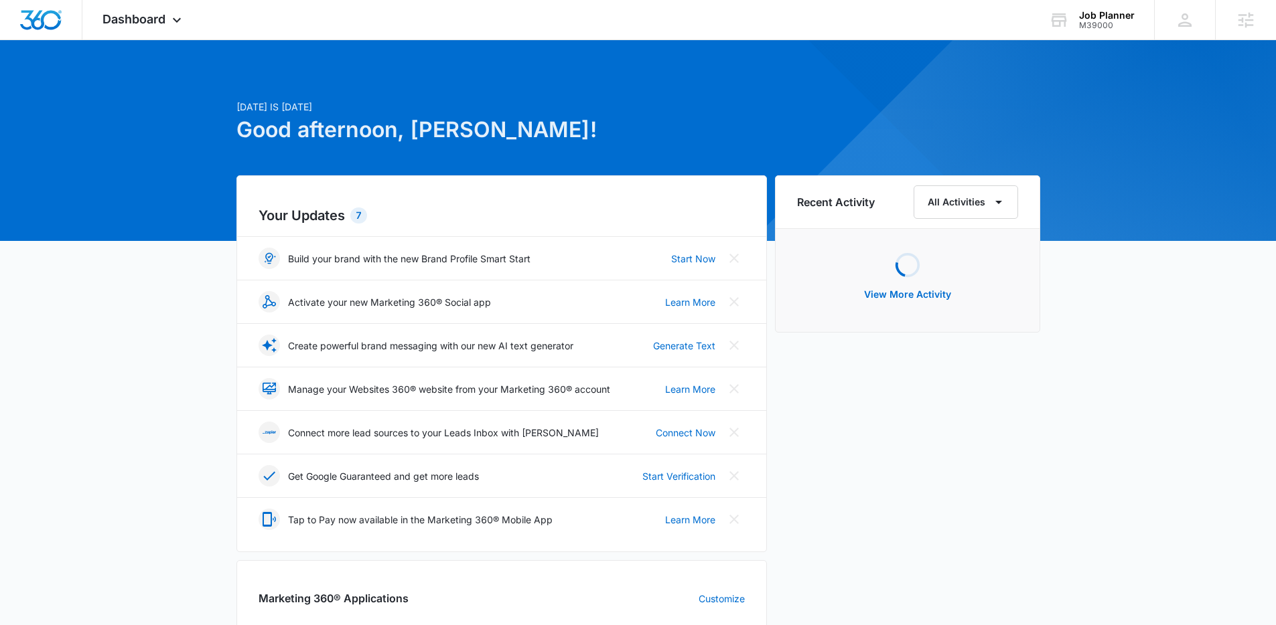
scroll to position [579, 0]
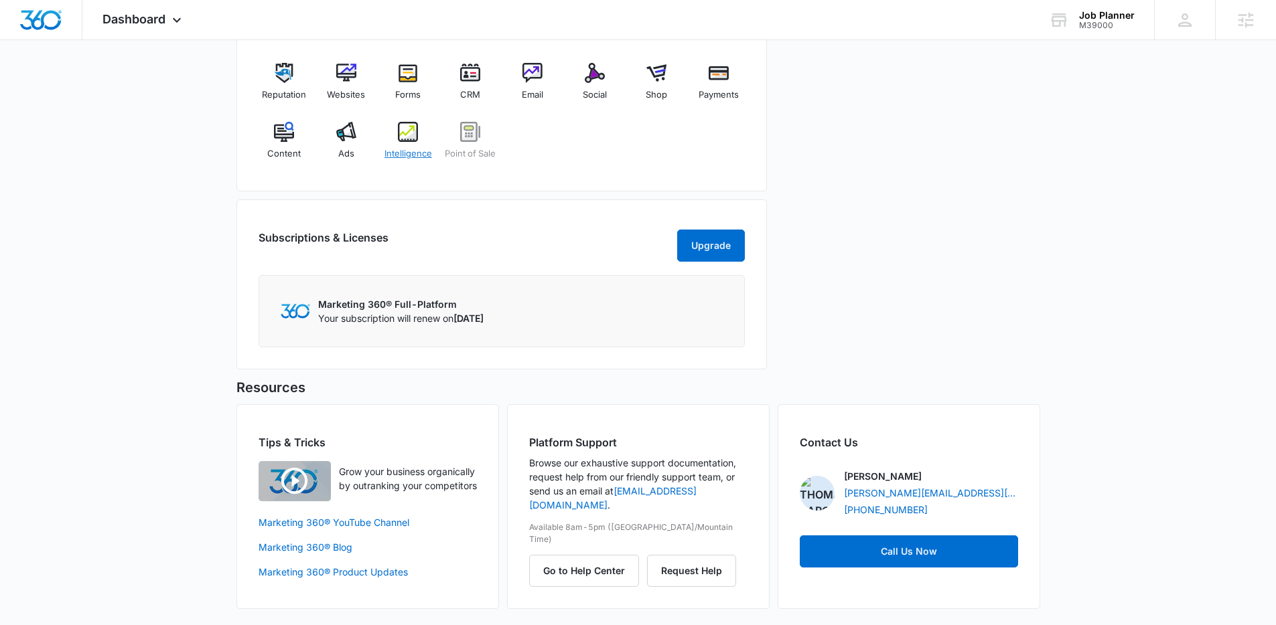
click at [408, 147] on span "Intelligence" at bounding box center [408, 153] width 48 height 13
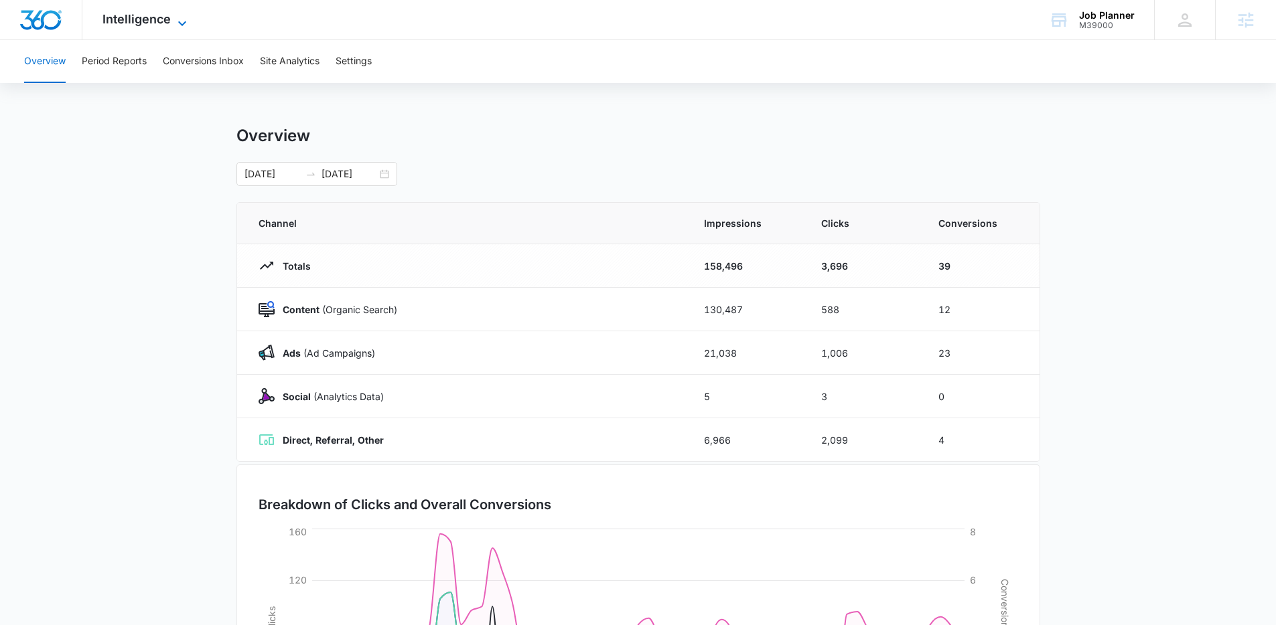
click at [157, 23] on span "Intelligence" at bounding box center [136, 19] width 68 height 14
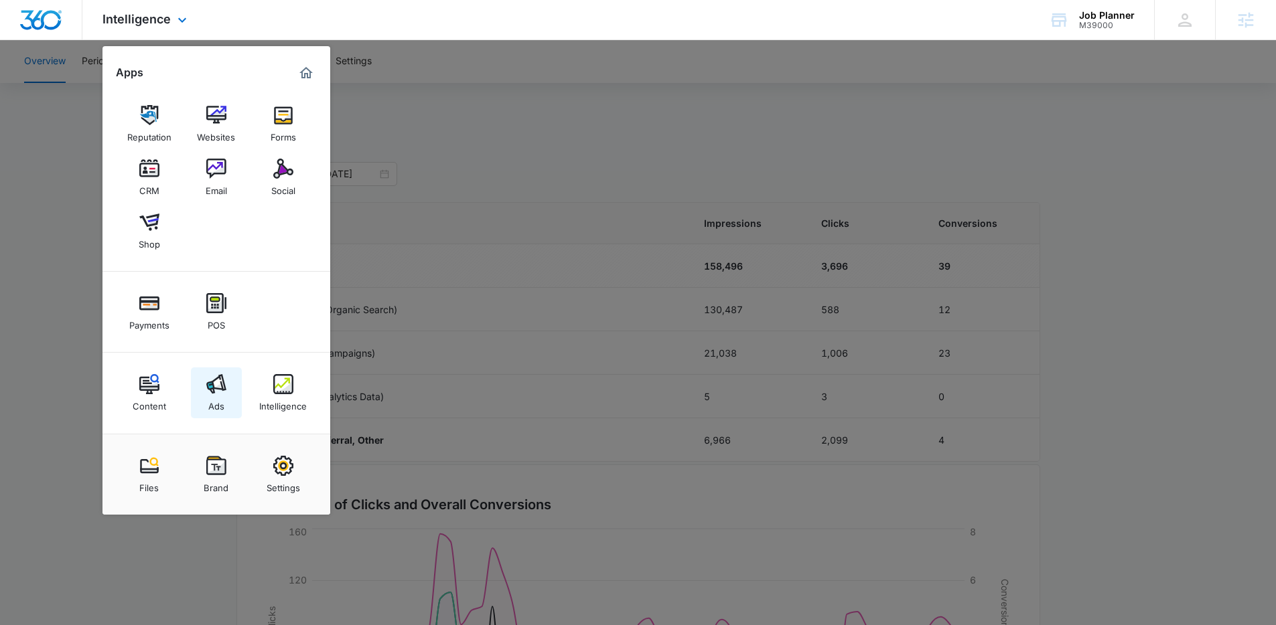
click at [210, 397] on div "Ads" at bounding box center [216, 402] width 16 height 17
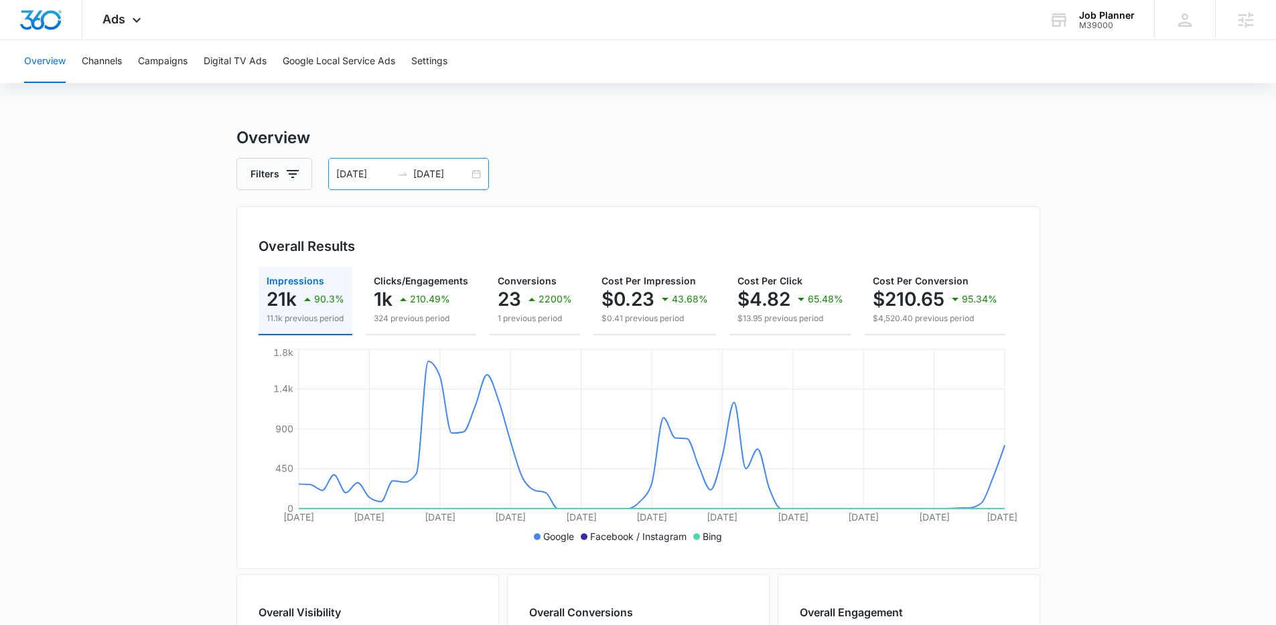
click at [458, 175] on input "09/25/2025" at bounding box center [441, 174] width 56 height 15
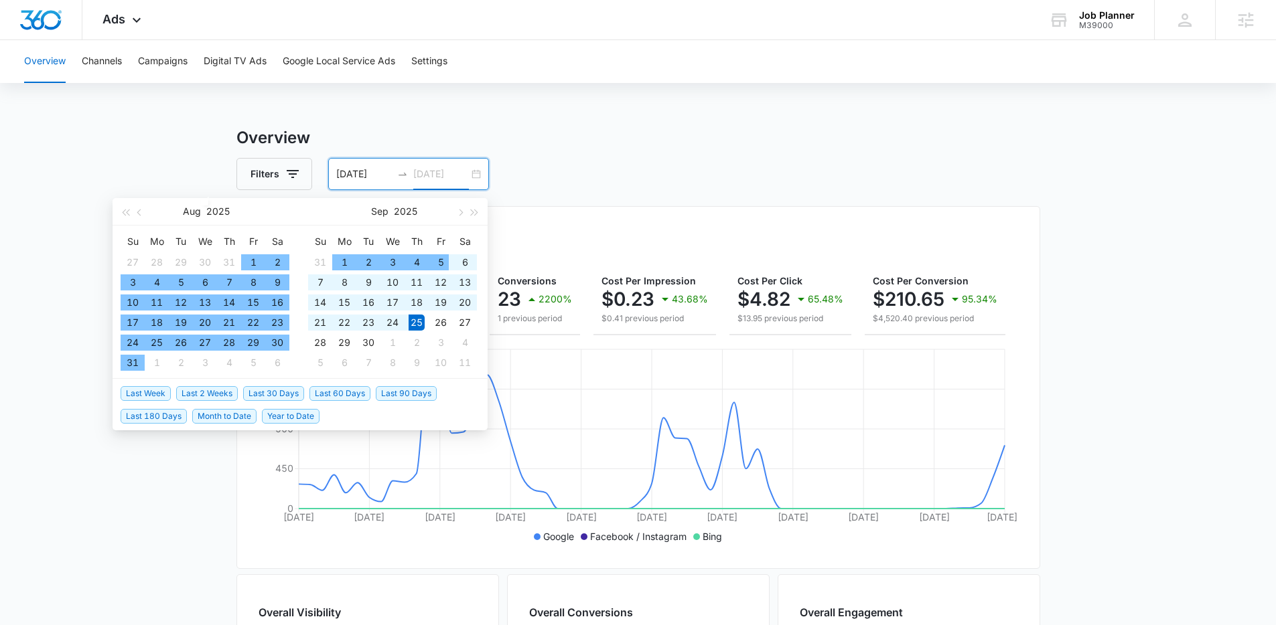
type input "09/25/2025"
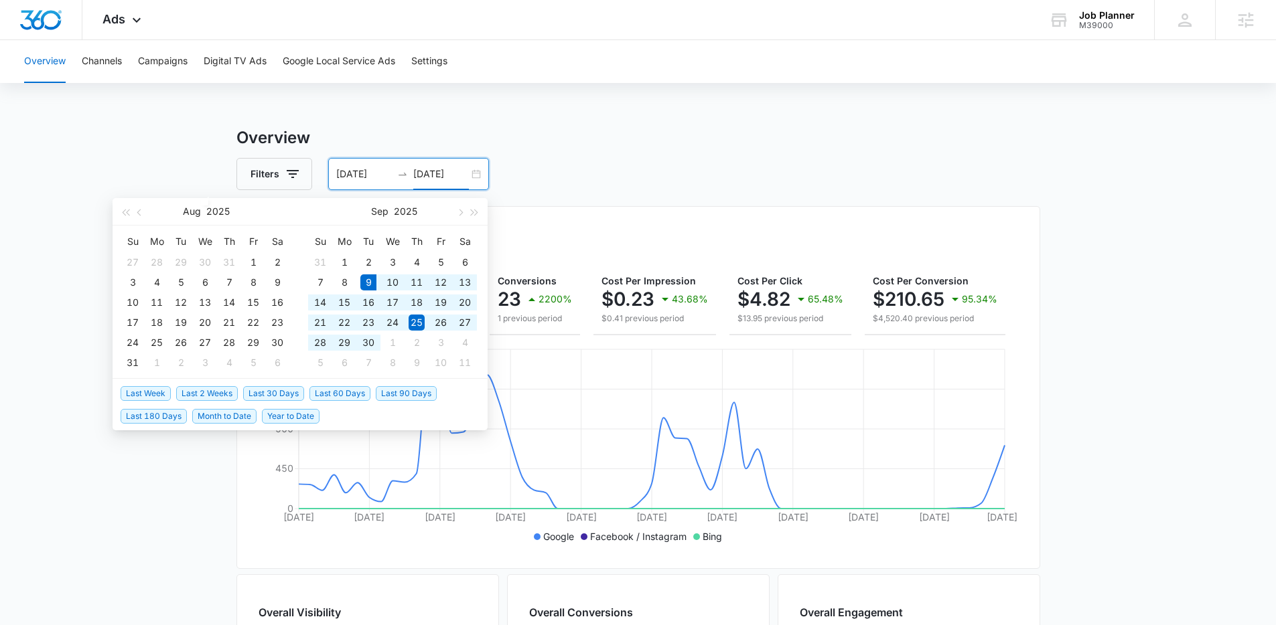
click at [270, 394] on span "Last 30 Days" at bounding box center [273, 393] width 61 height 15
type input "09/09/2025"
type input "10/09/2025"
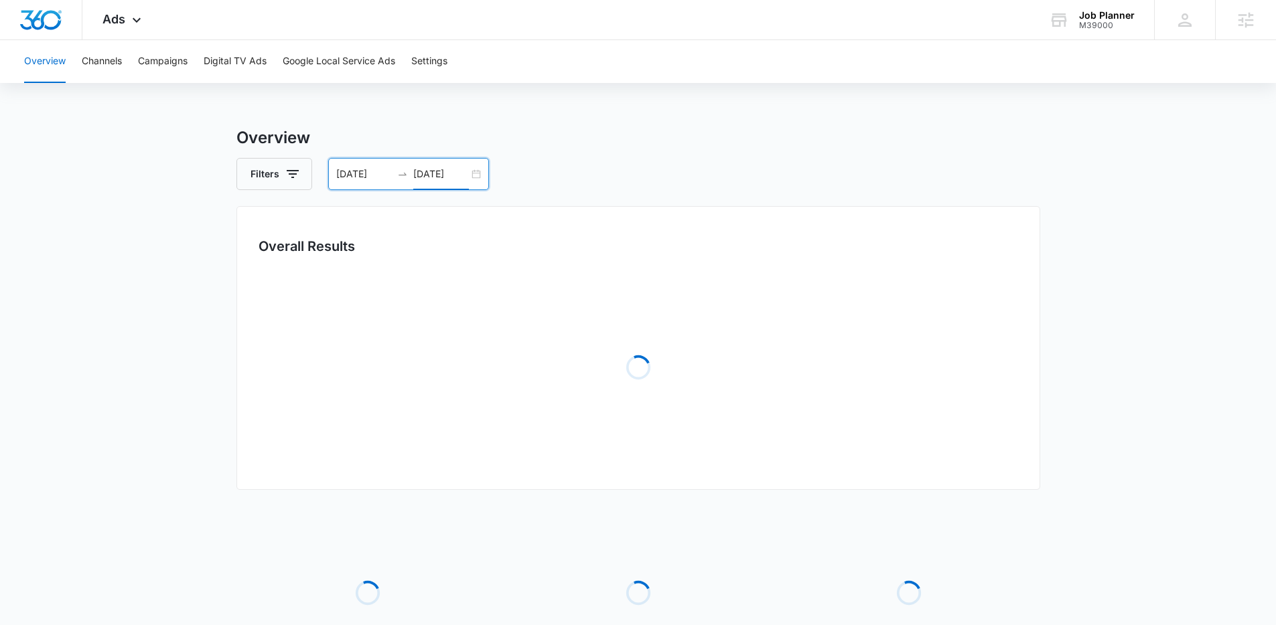
click at [1017, 394] on div "Overall Results Loading" at bounding box center [638, 348] width 804 height 284
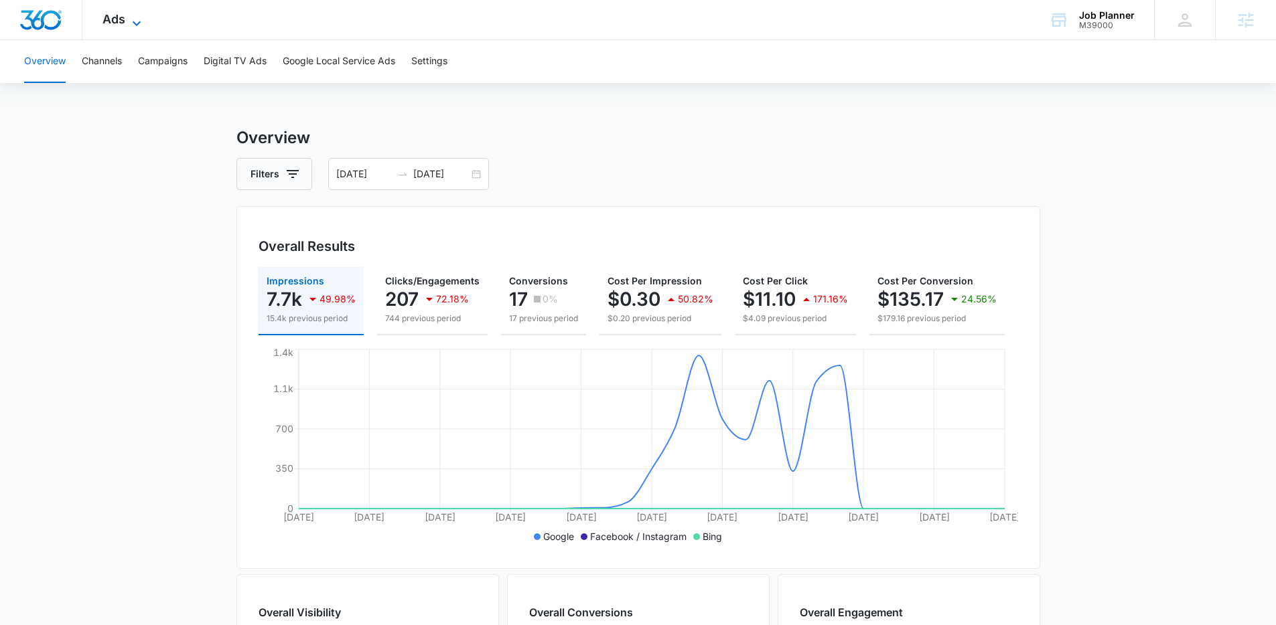
click at [107, 15] on span "Ads" at bounding box center [113, 19] width 23 height 14
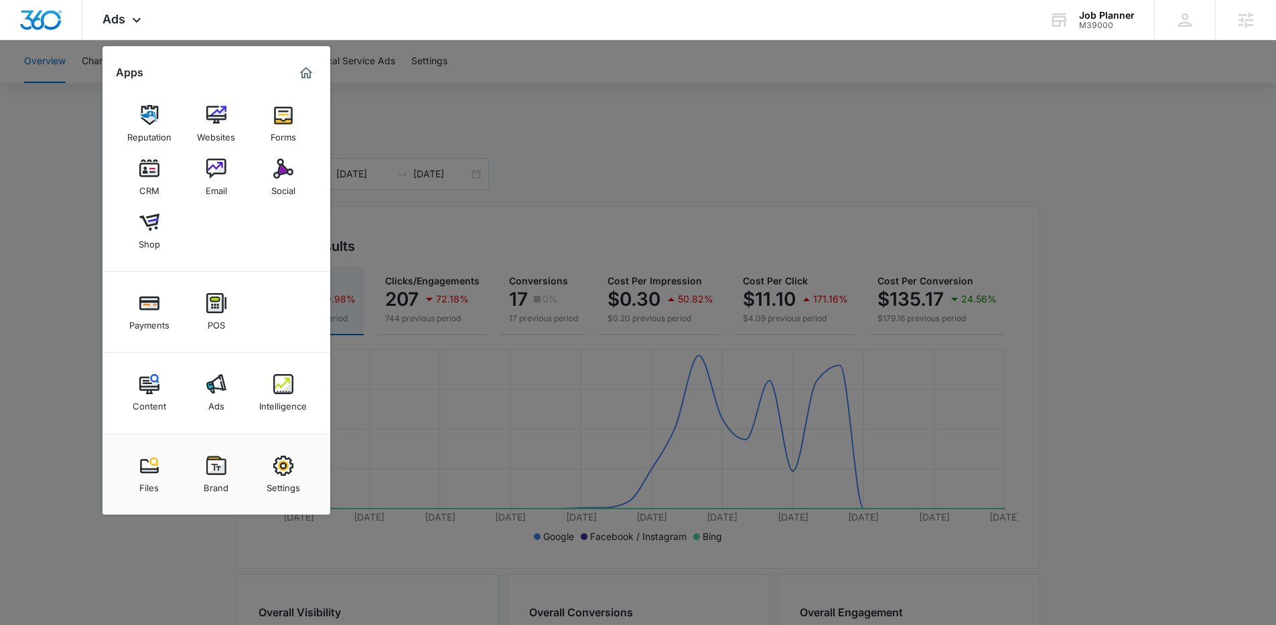
click at [40, 378] on div at bounding box center [638, 312] width 1276 height 625
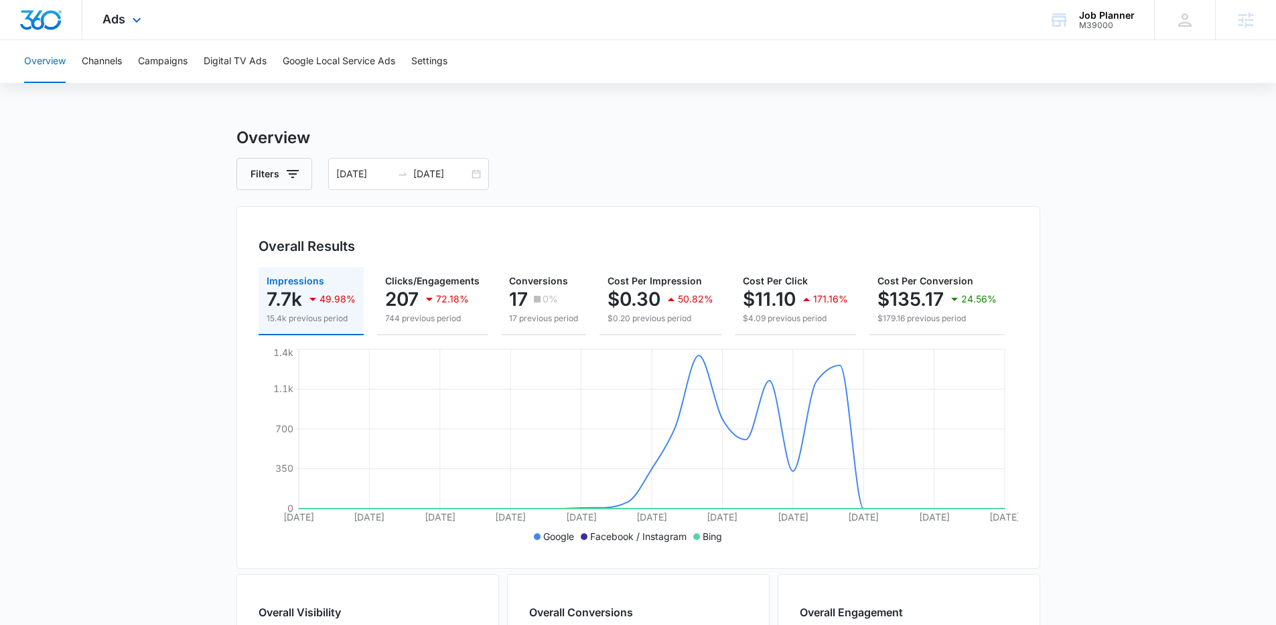
click at [117, 9] on div "Ads Apps Reputation Websites Forms CRM Email Social Shop Payments POS Content A…" at bounding box center [123, 20] width 82 height 40
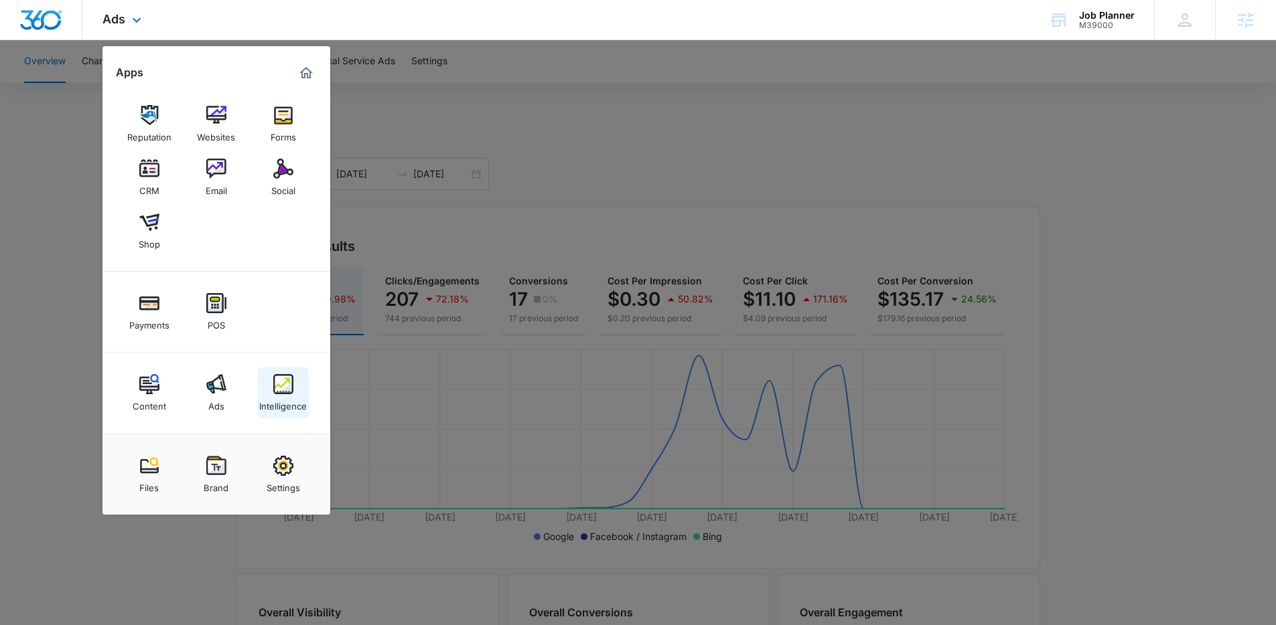
click at [284, 403] on div "Intelligence" at bounding box center [283, 402] width 48 height 17
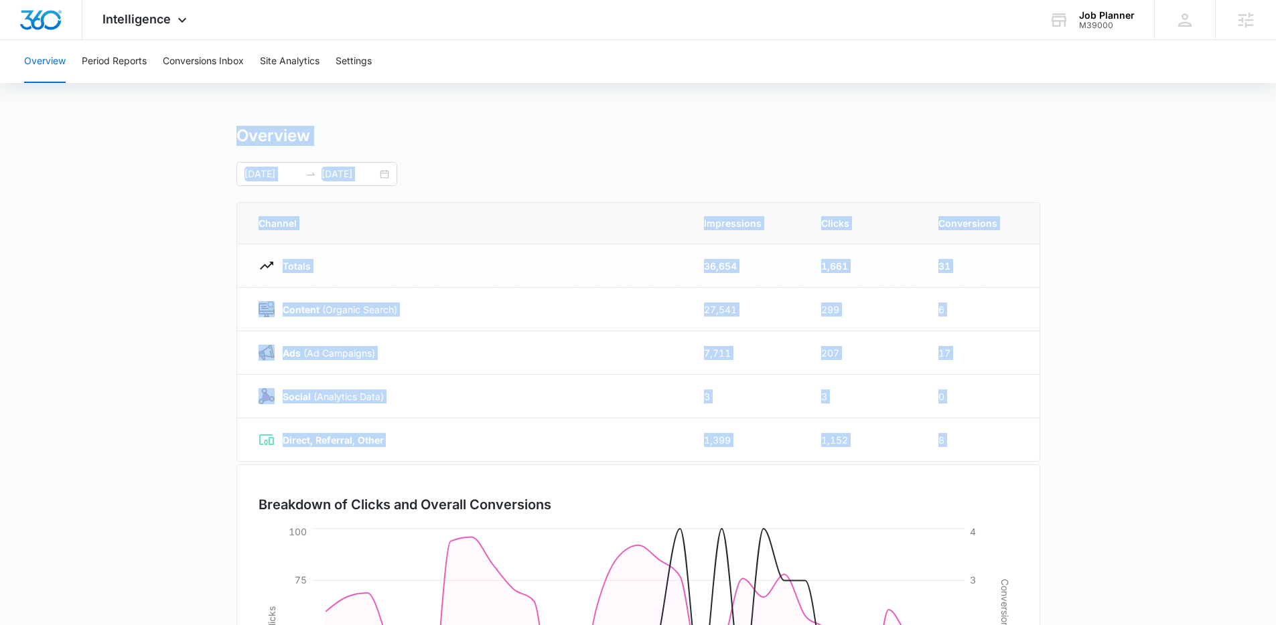
drag, startPoint x: 1079, startPoint y: 469, endPoint x: 211, endPoint y: 136, distance: 929.7
click at [211, 136] on main "Overview 09/09/2025 10/09/2025 Channel Impressions Clicks Conversions Totals 36…" at bounding box center [638, 477] width 1276 height 703
click at [209, 134] on main "Overview 09/09/2025 10/09/2025 Channel Impressions Clicks Conversions Totals 36…" at bounding box center [638, 477] width 1276 height 703
drag, startPoint x: 209, startPoint y: 134, endPoint x: 1177, endPoint y: 520, distance: 1042.3
click at [1177, 520] on main "Overview 09/09/2025 10/09/2025 Channel Impressions Clicks Conversions Totals 36…" at bounding box center [638, 477] width 1276 height 703
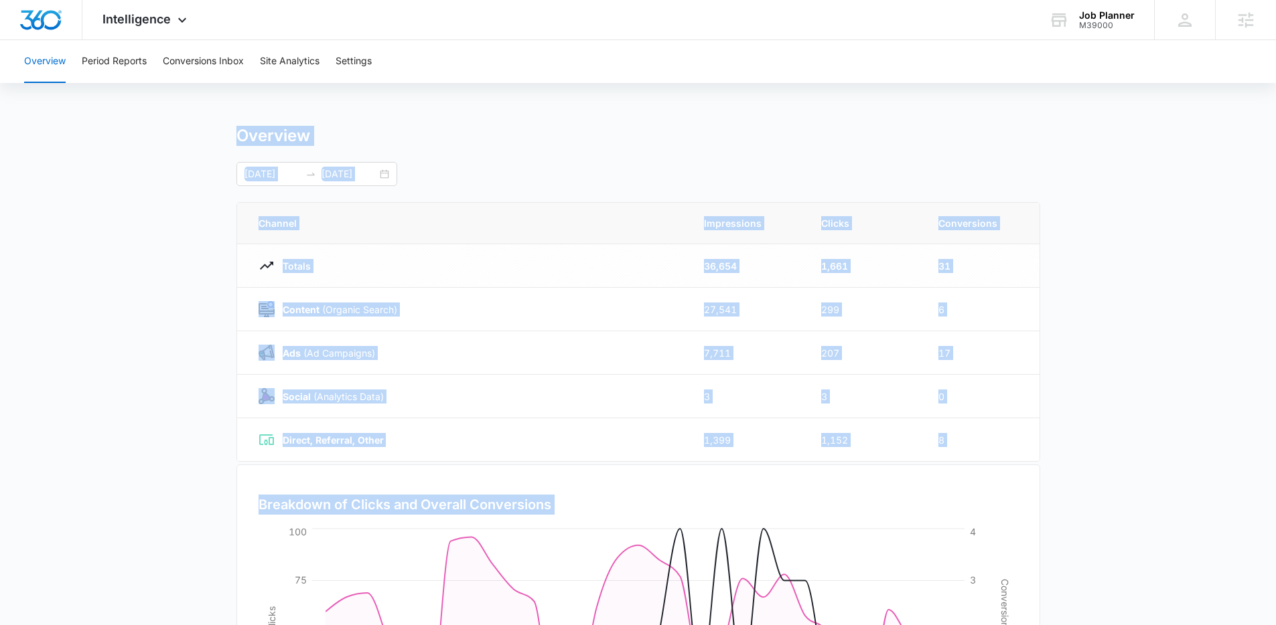
click at [1178, 519] on main "Overview 09/09/2025 10/09/2025 Channel Impressions Clicks Conversions Totals 36…" at bounding box center [638, 477] width 1276 height 703
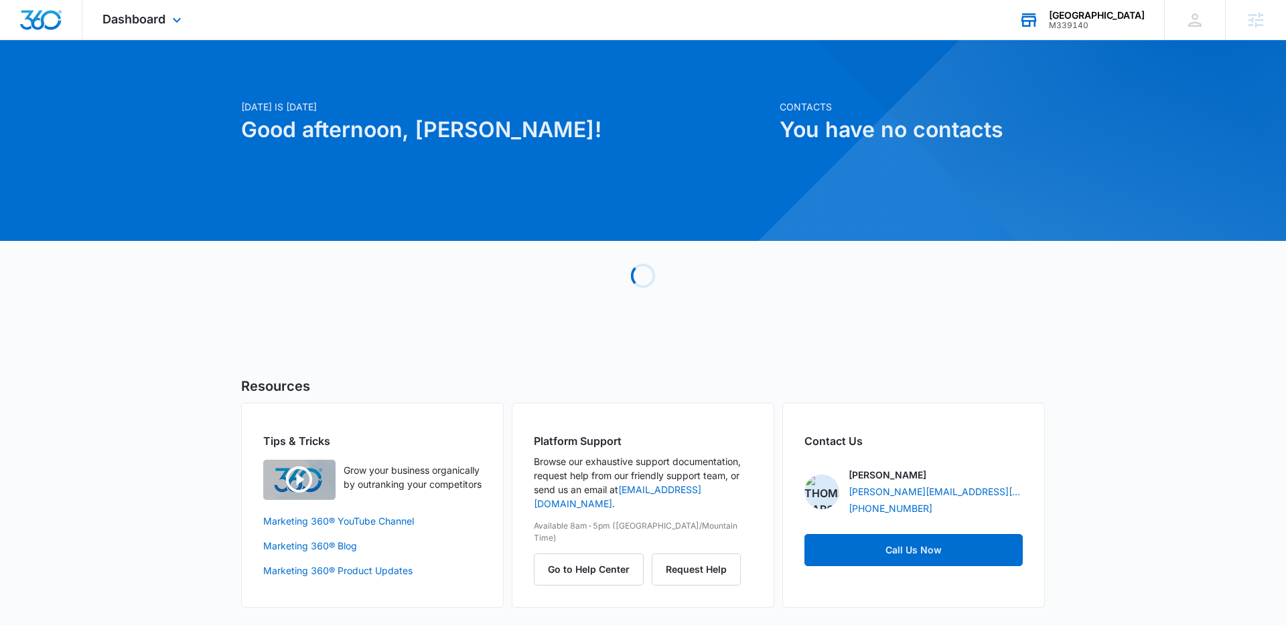
click at [1016, 34] on div "Realty Boulevard Reno M339140 Your Accounts View All" at bounding box center [1080, 20] width 165 height 40
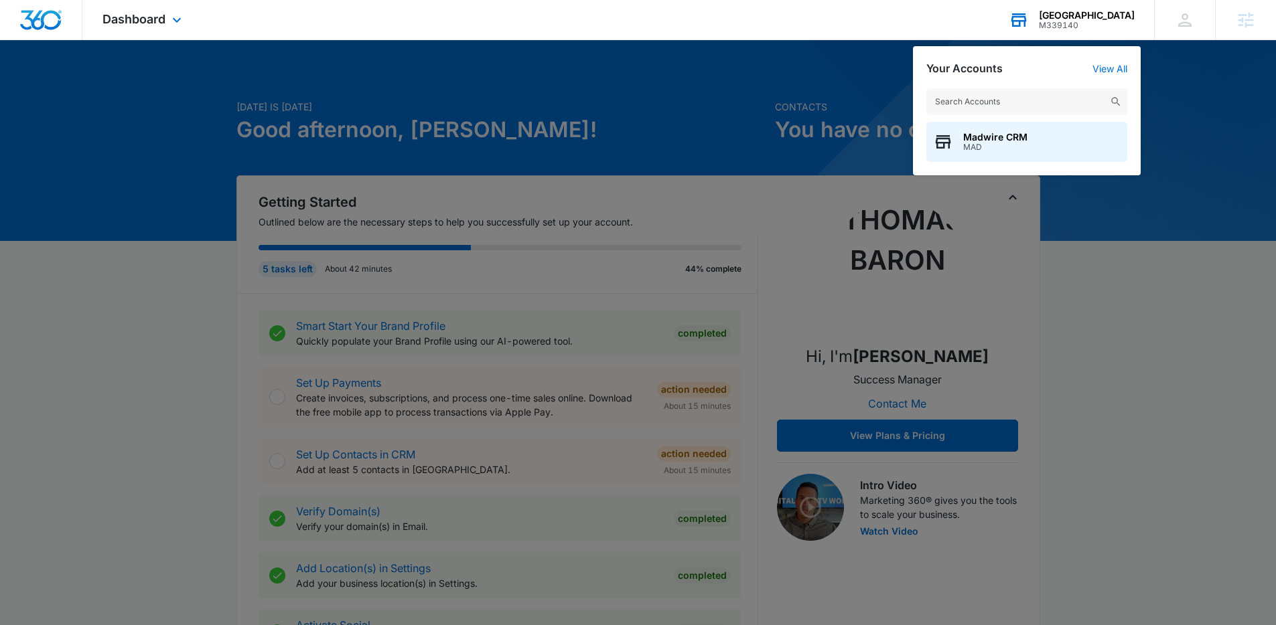
click at [982, 98] on input "text" at bounding box center [1026, 101] width 201 height 27
type input "vintage postcards"
click at [995, 143] on span "M37539" at bounding box center [1041, 147] width 157 height 9
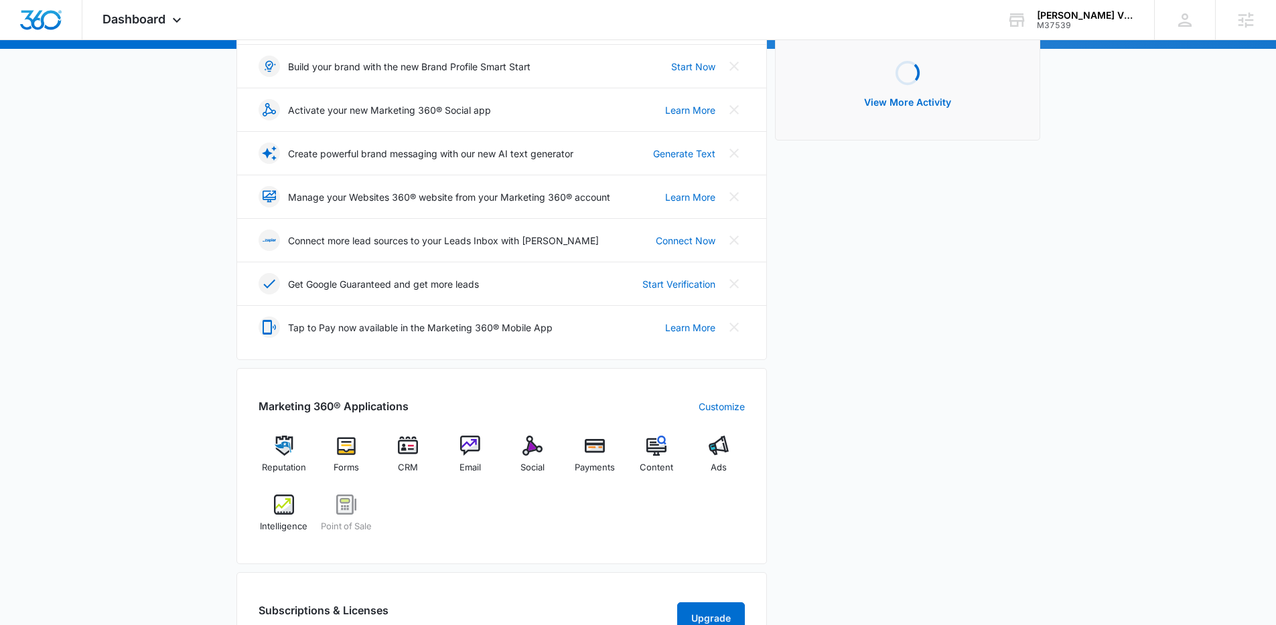
scroll to position [427, 0]
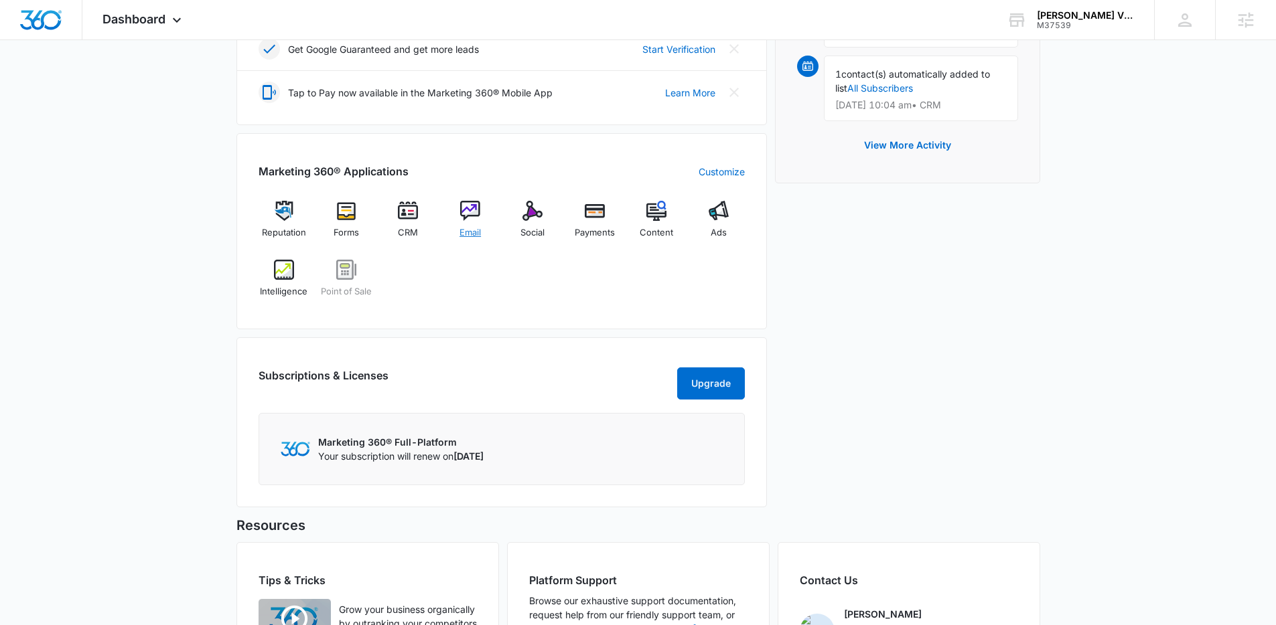
click at [468, 212] on img at bounding box center [470, 211] width 20 height 20
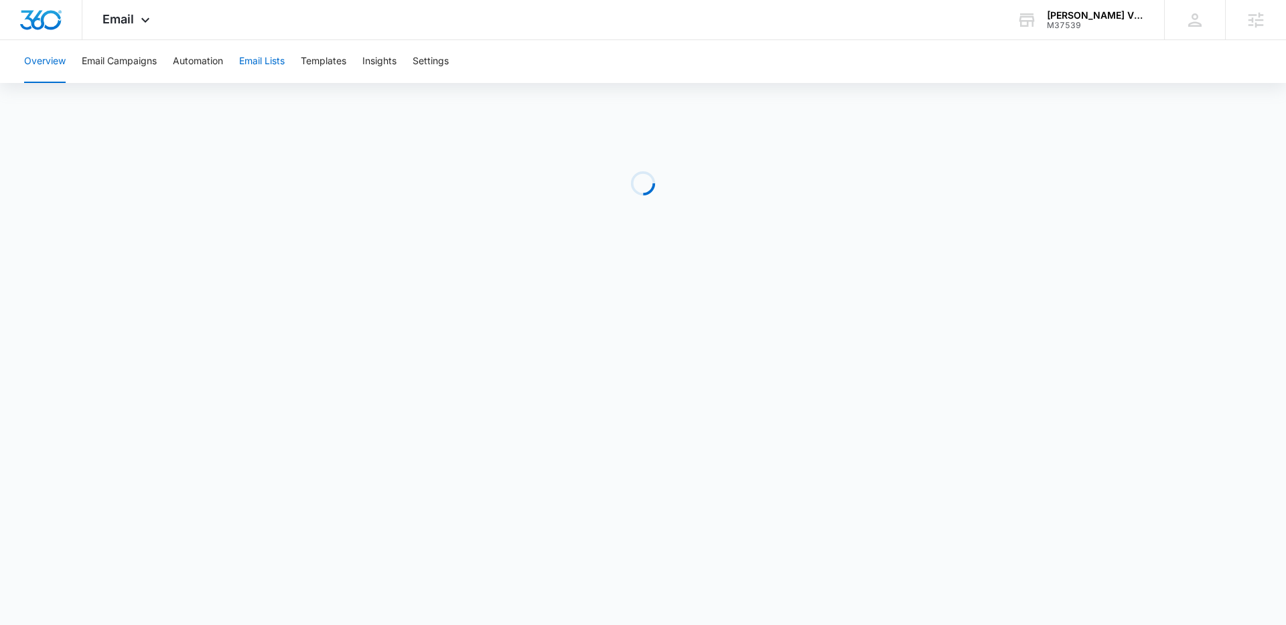
click at [268, 47] on button "Email Lists" at bounding box center [262, 61] width 46 height 43
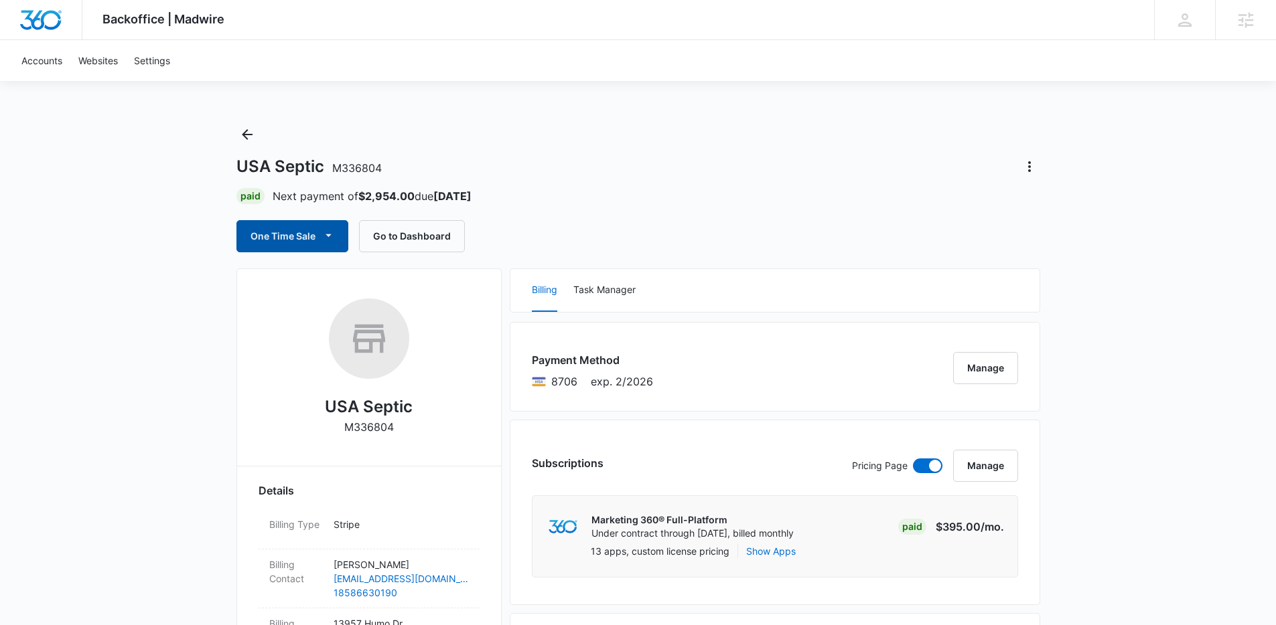
click at [274, 238] on button "One Time Sale" at bounding box center [292, 236] width 112 height 32
click at [313, 238] on button "One Time Sale" at bounding box center [292, 236] width 112 height 32
click at [314, 272] on button "Run One-Time Payment" at bounding box center [338, 281] width 203 height 25
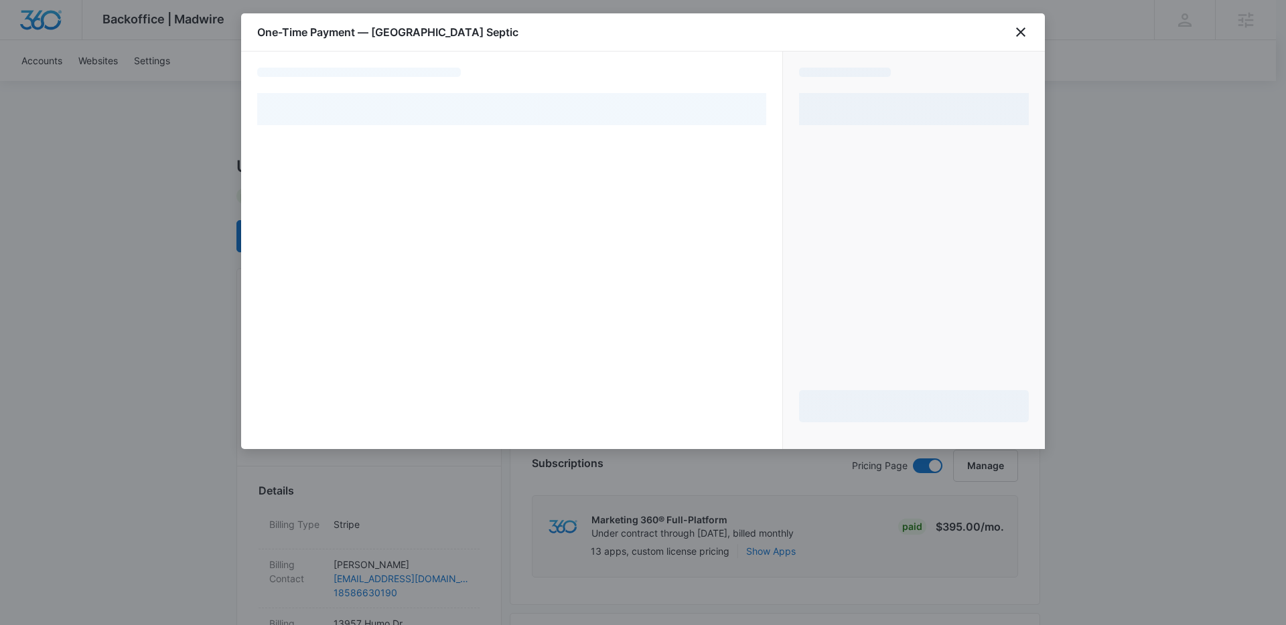
select select "pm_1RyZw2A4n8RTgNjUpdizIQgE"
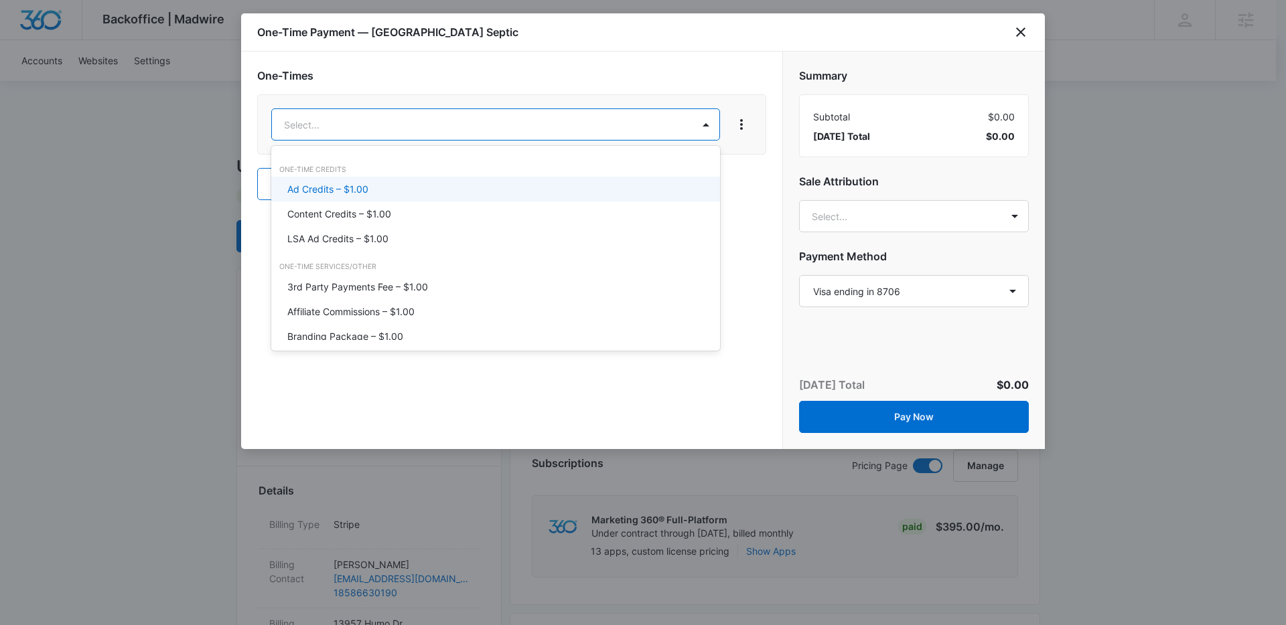
click at [412, 191] on div "Ad Credits – $1.00" at bounding box center [494, 189] width 414 height 14
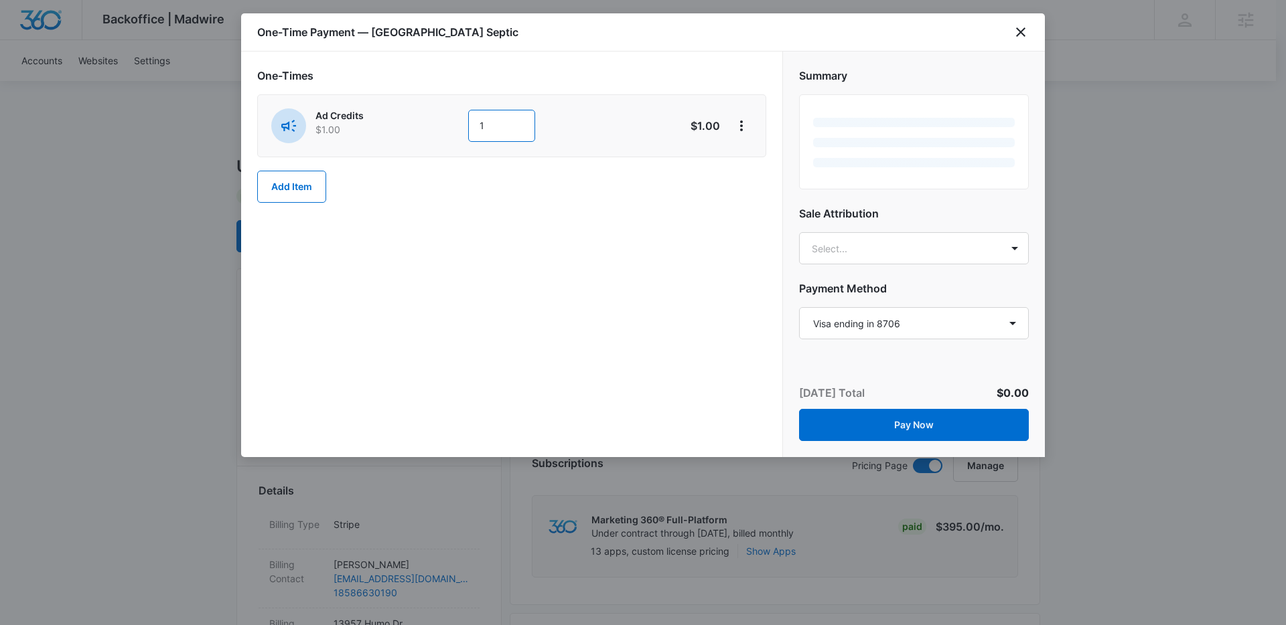
click at [503, 123] on input "1" at bounding box center [501, 126] width 67 height 32
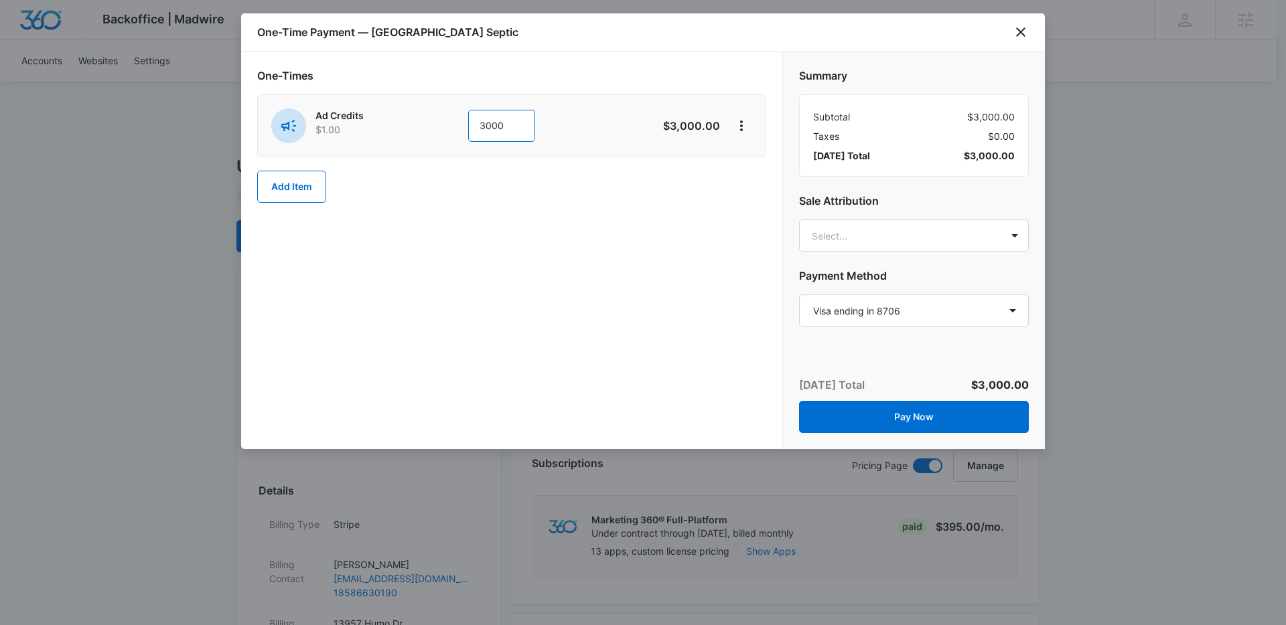
type input "3000"
click at [820, 213] on div "Summary Subtotal $3,000.00 Taxes $0.00 Today’s Total $3,000.00 Sale Attribution…" at bounding box center [914, 192] width 262 height 280
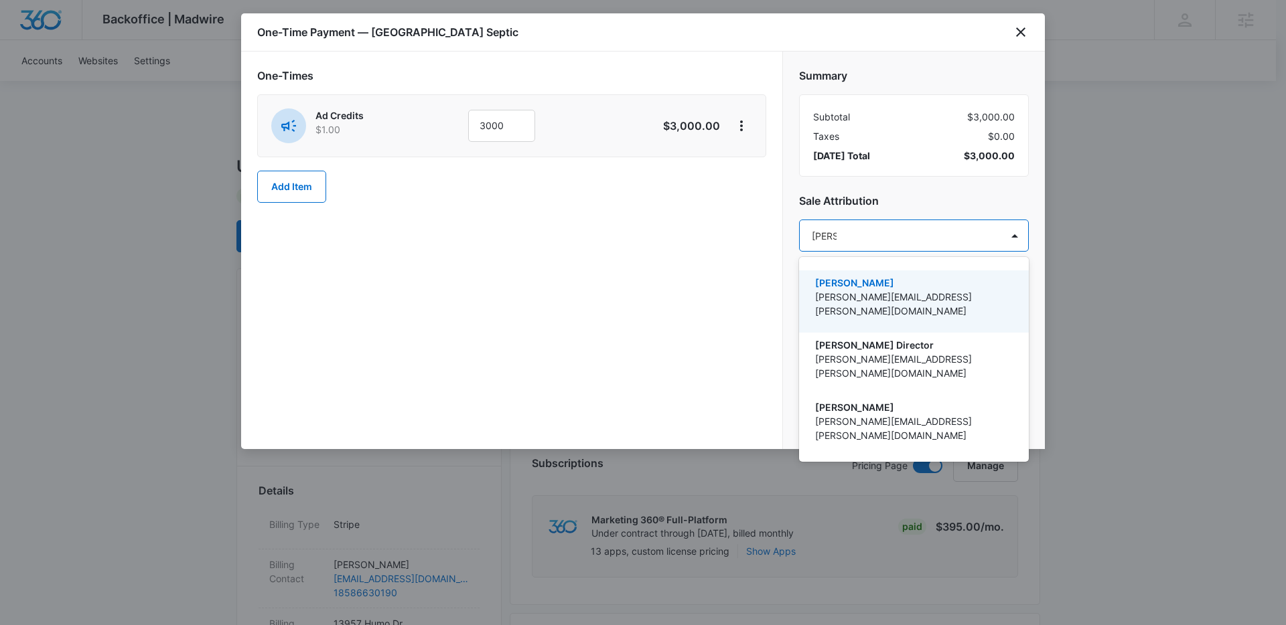
type input "thomas"
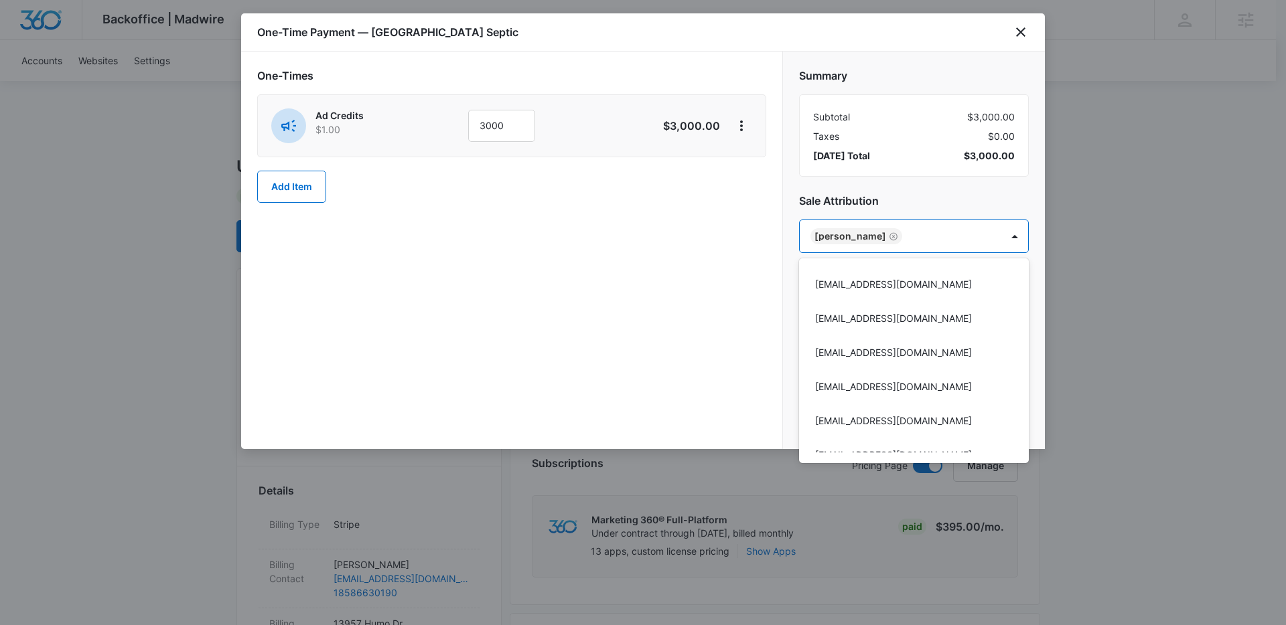
click at [618, 279] on div at bounding box center [643, 312] width 1286 height 625
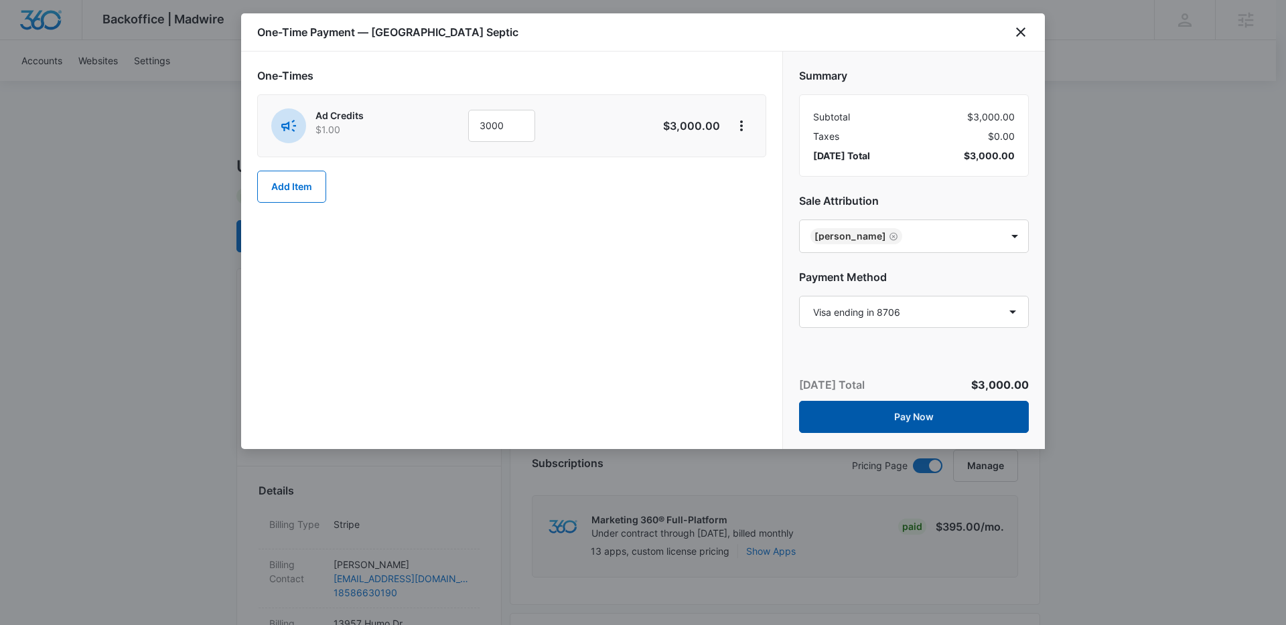
click at [864, 402] on button "Pay Now" at bounding box center [914, 417] width 230 height 32
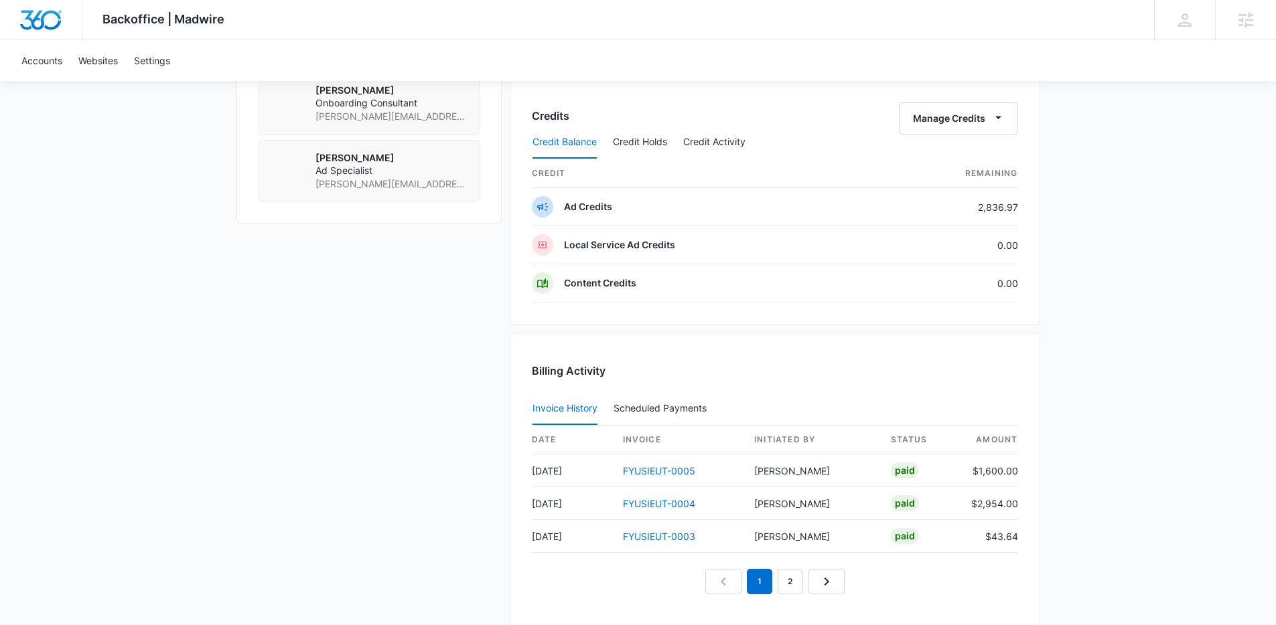
scroll to position [1250, 0]
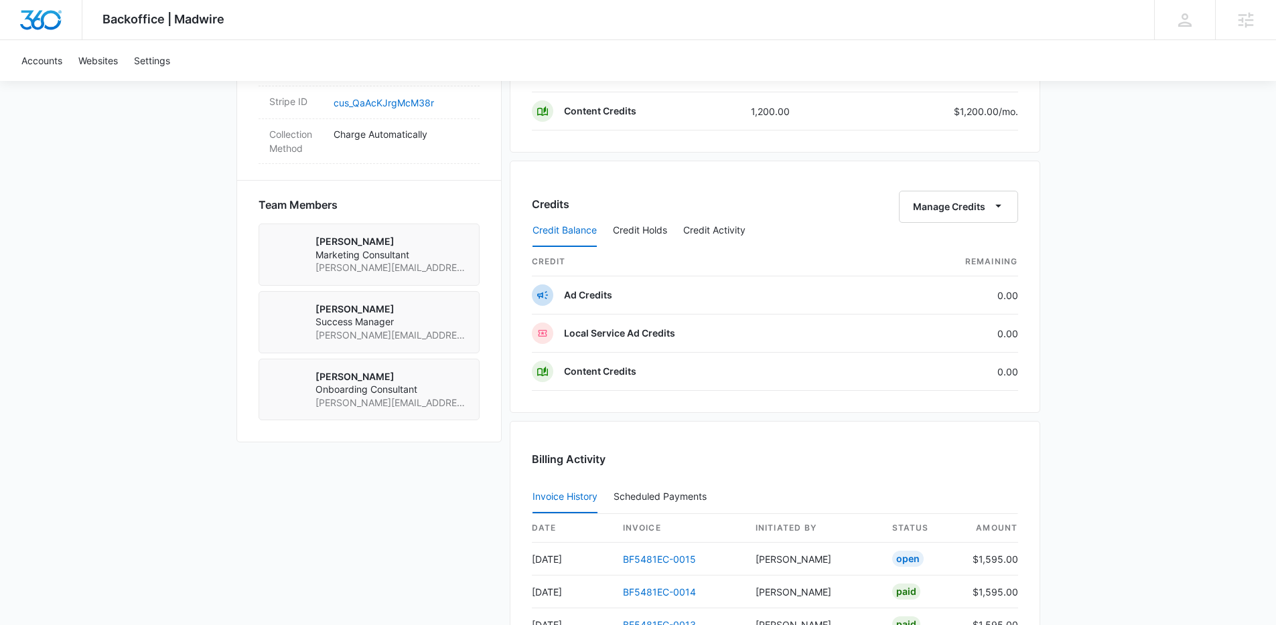
scroll to position [1141, 0]
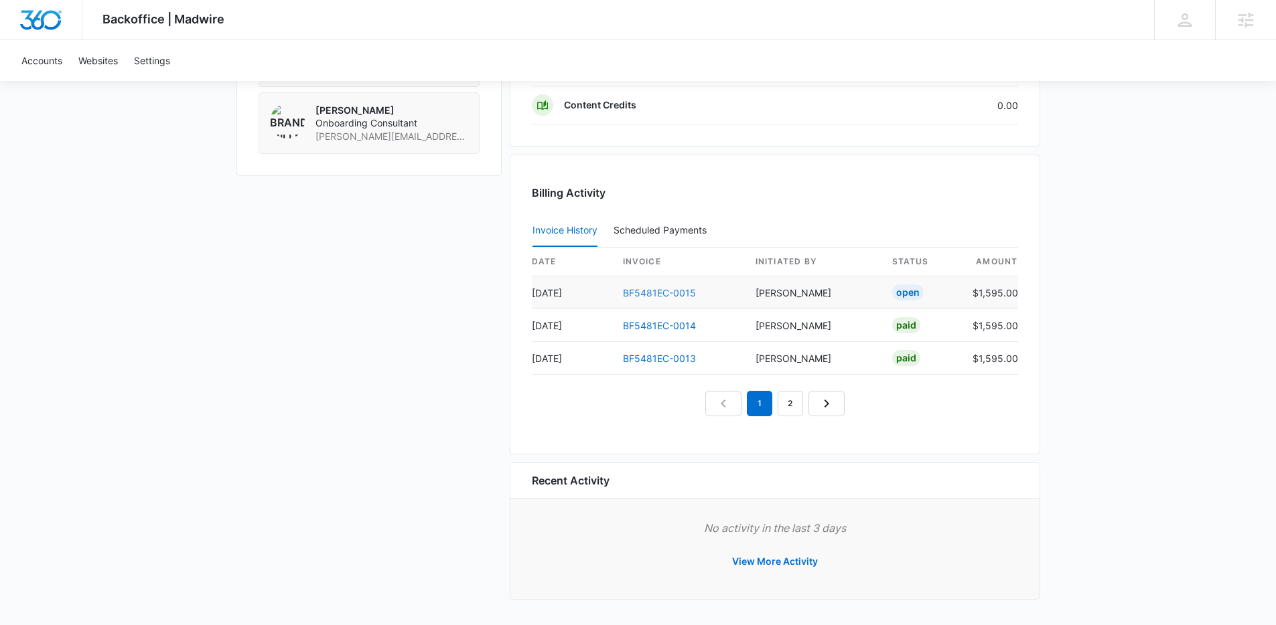
click at [676, 288] on link "BF5481EC-0015" at bounding box center [659, 292] width 73 height 11
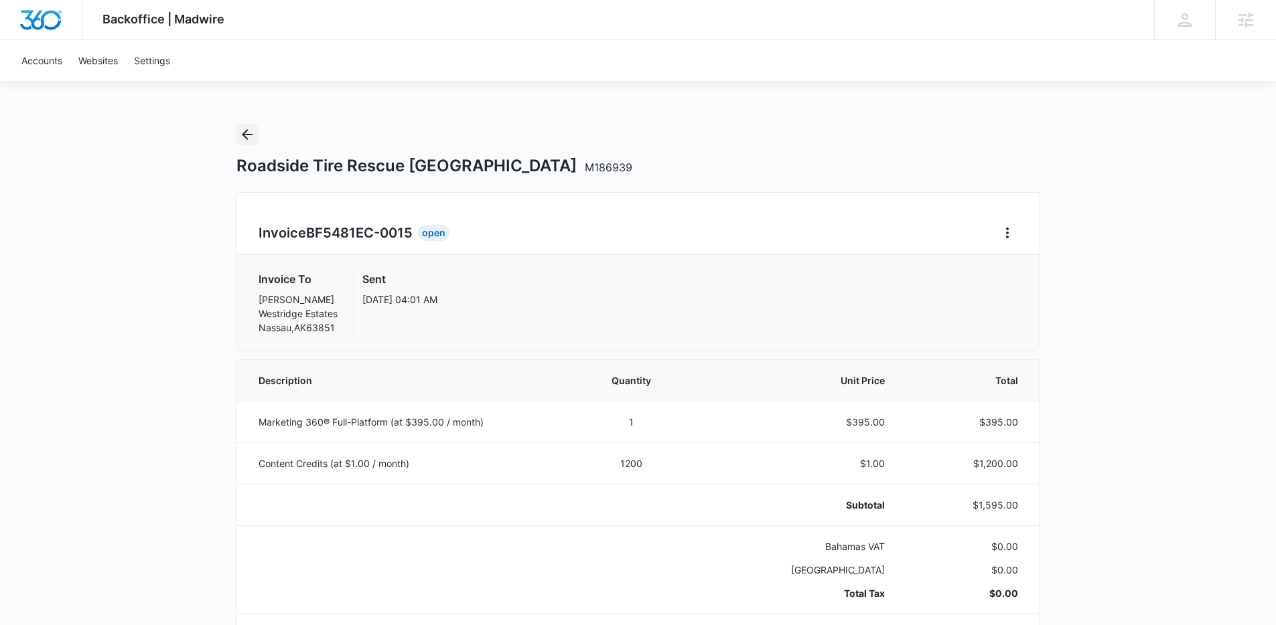
click at [236, 137] on button "Back" at bounding box center [246, 134] width 21 height 21
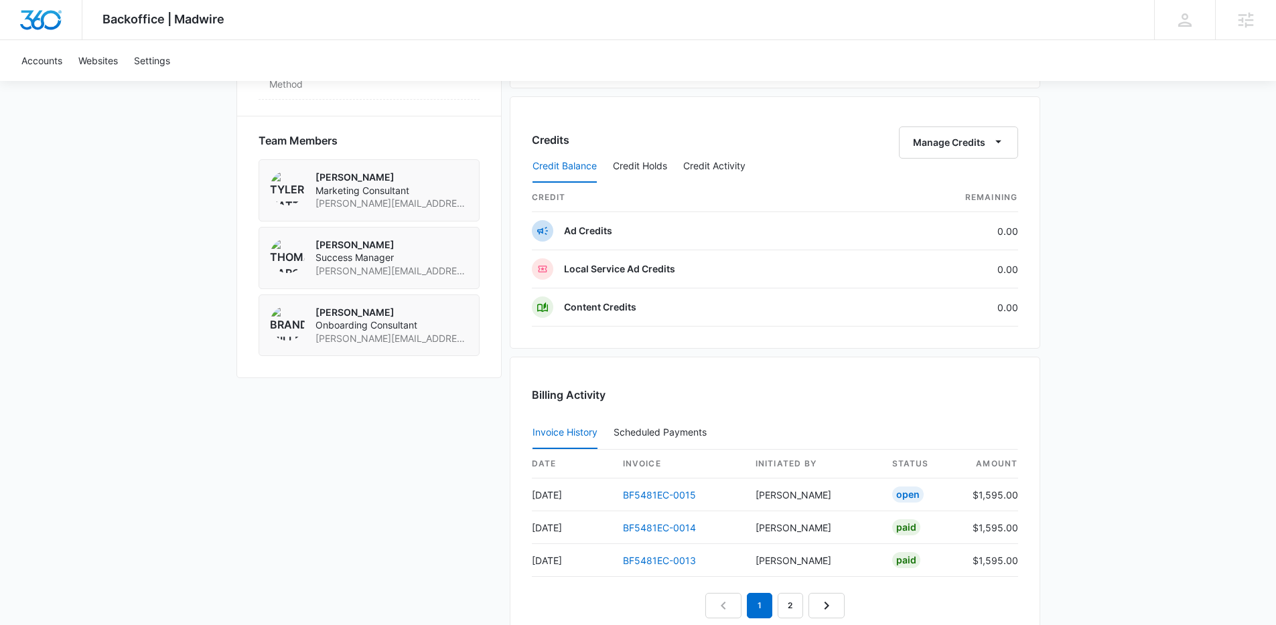
scroll to position [944, 0]
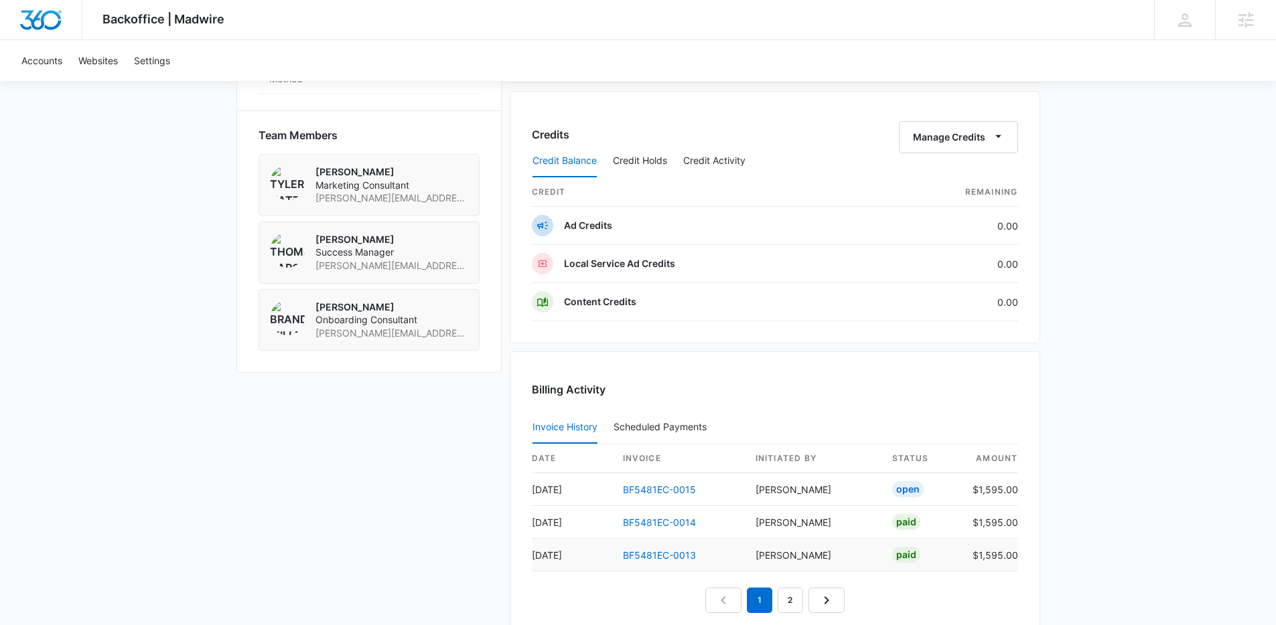
click at [664, 561] on td "BF5481EC-0013" at bounding box center [678, 555] width 133 height 33
click at [660, 557] on link "BF5481EC-0013" at bounding box center [659, 555] width 73 height 11
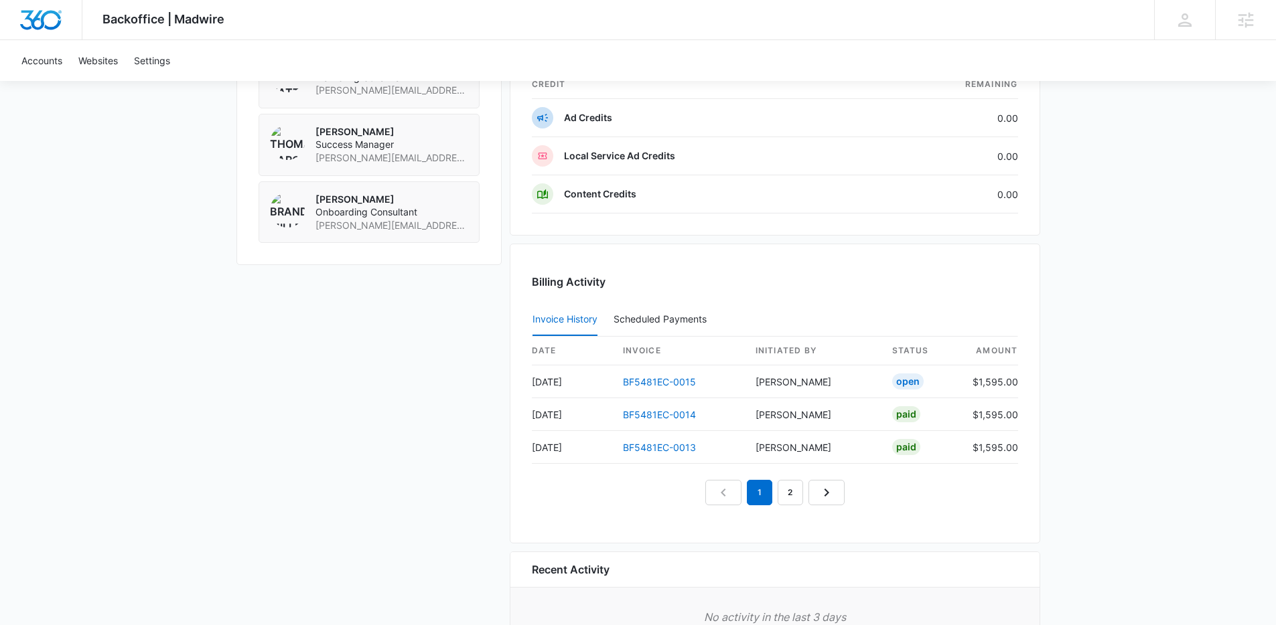
scroll to position [1141, 0]
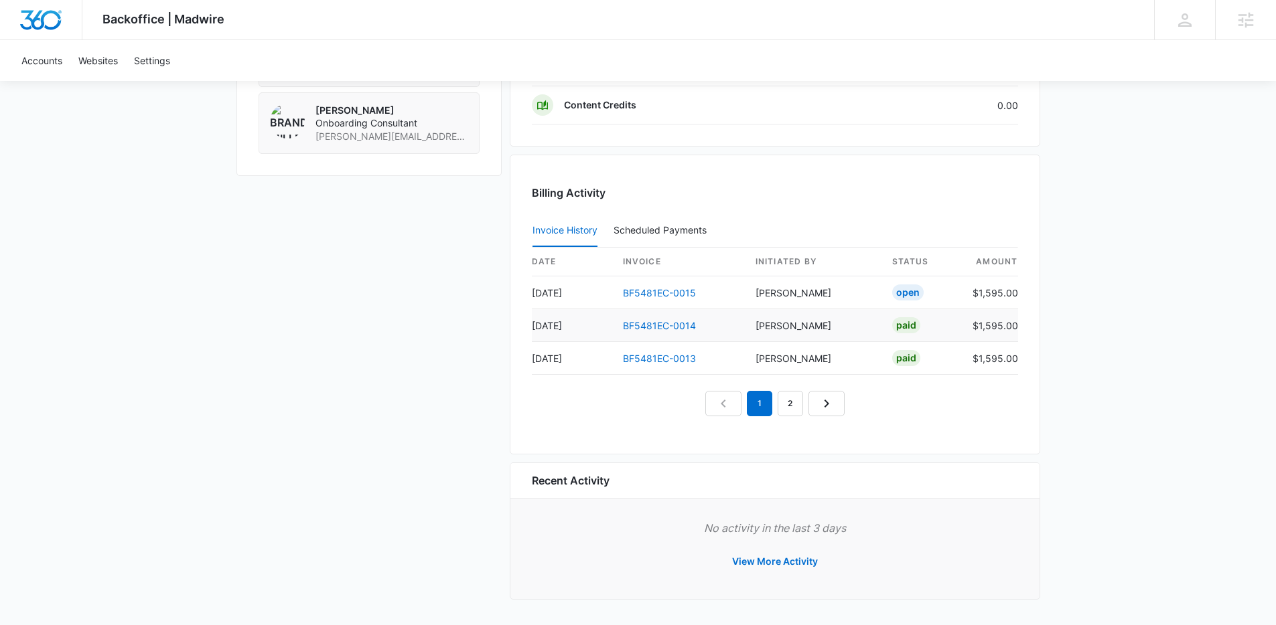
click at [659, 331] on td "BF5481EC-0014" at bounding box center [678, 325] width 133 height 33
click at [659, 325] on link "BF5481EC-0014" at bounding box center [659, 325] width 73 height 11
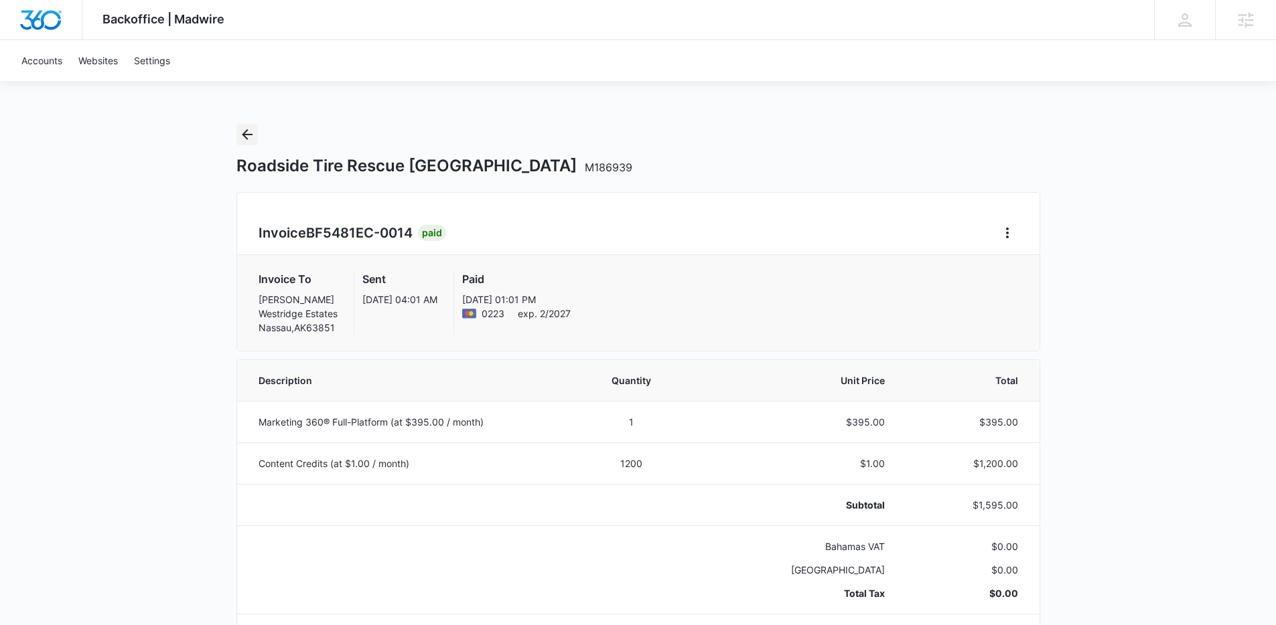
click at [236, 130] on button "Back" at bounding box center [246, 134] width 21 height 21
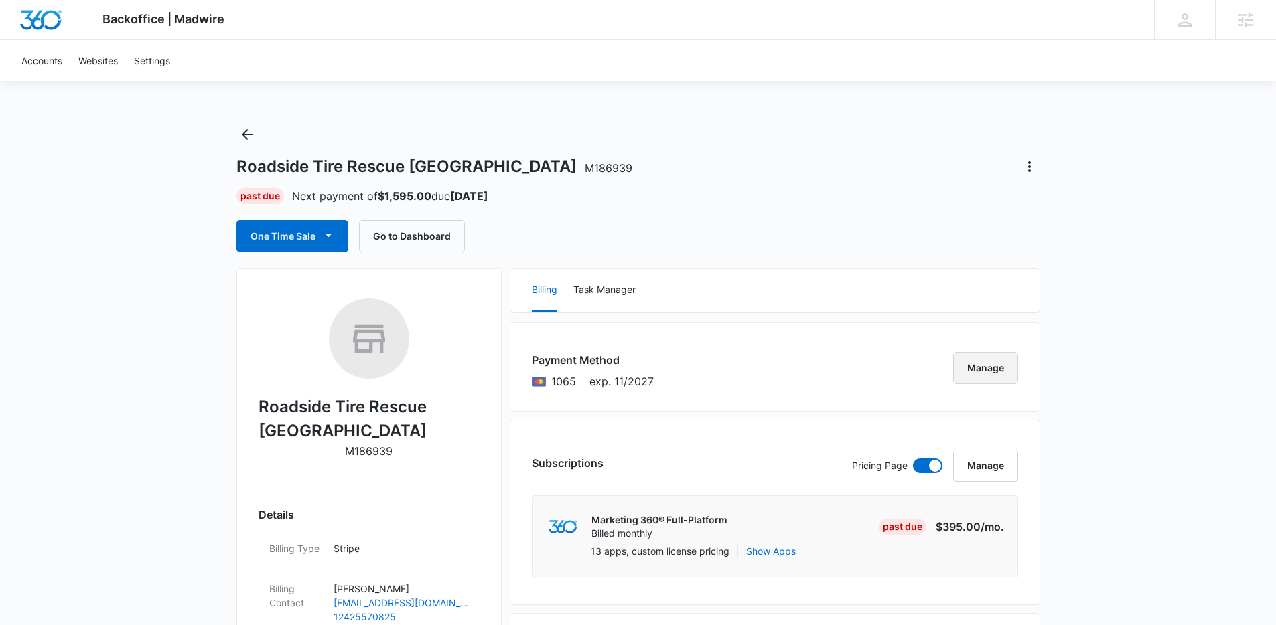
click at [982, 376] on button "Manage" at bounding box center [985, 368] width 65 height 32
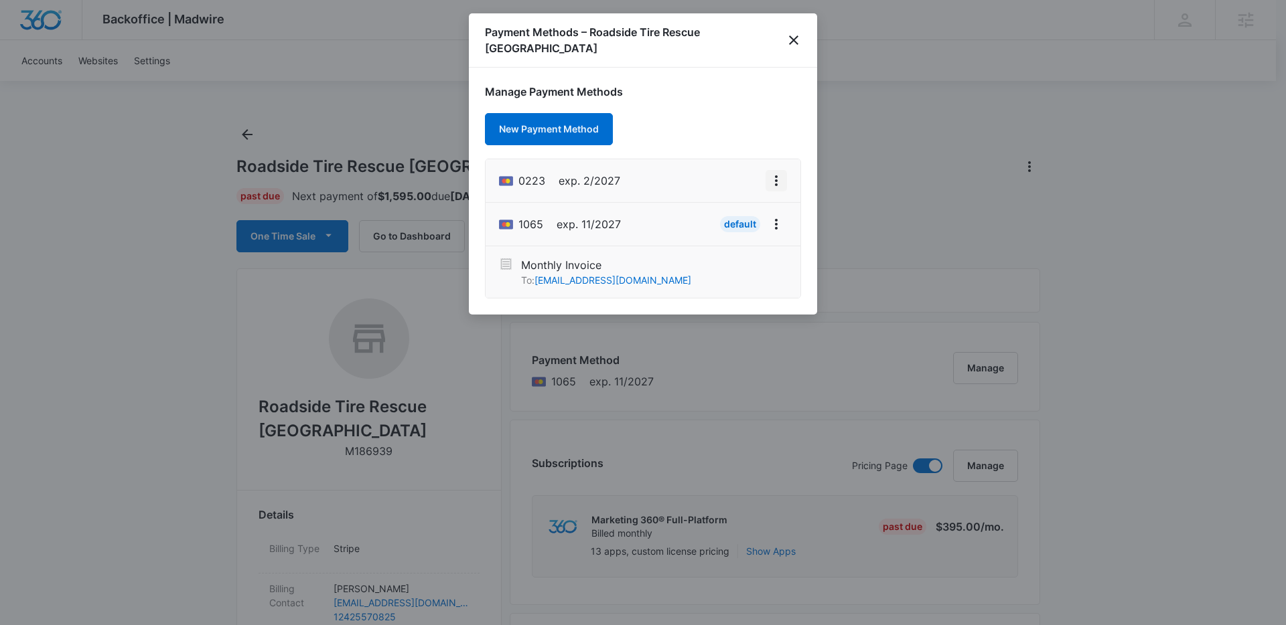
click at [781, 173] on icon "View More" at bounding box center [776, 181] width 16 height 16
click at [794, 34] on icon "close" at bounding box center [793, 40] width 16 height 16
